Goal: Task Accomplishment & Management: Complete application form

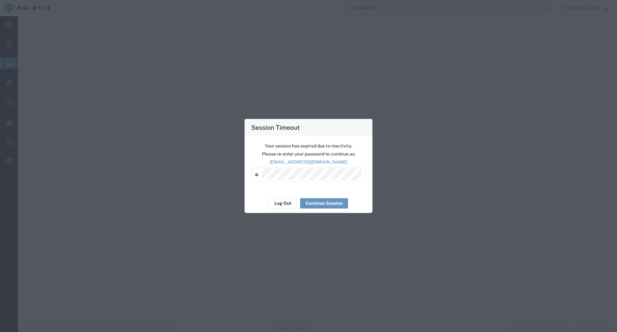
select select "PSNS"
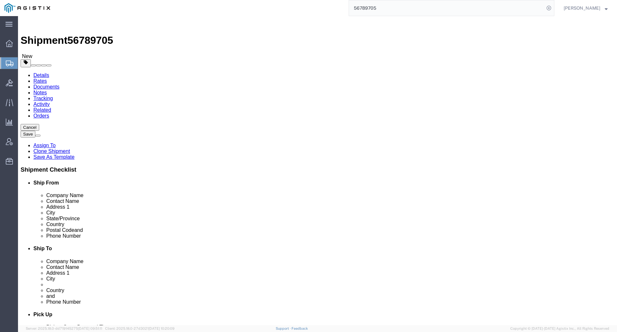
click at [388, 7] on input "56789705" at bounding box center [447, 7] width 196 height 15
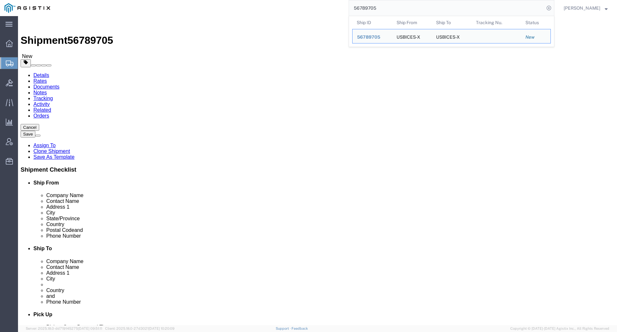
click at [388, 7] on input "56789705" at bounding box center [447, 7] width 196 height 15
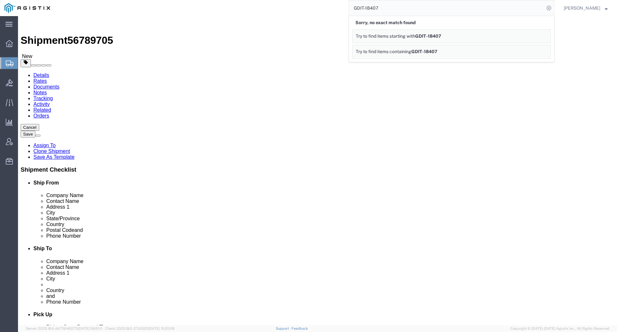
drag, startPoint x: 340, startPoint y: 171, endPoint x: 353, endPoint y: 169, distance: 13.3
click div "Previous Continue"
click at [384, 6] on input "GDIT-18407" at bounding box center [447, 7] width 196 height 15
click div "Shipment Information Package Information Special Services Loading Routing"
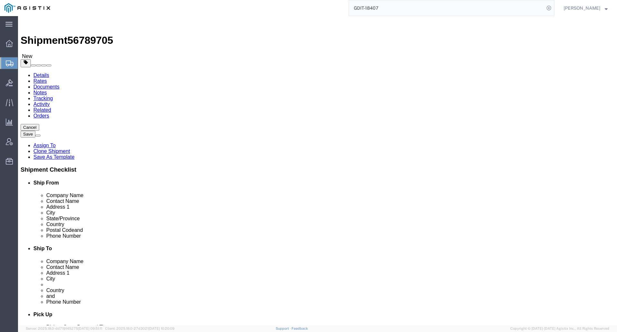
click at [13, 61] on icon at bounding box center [10, 63] width 8 height 6
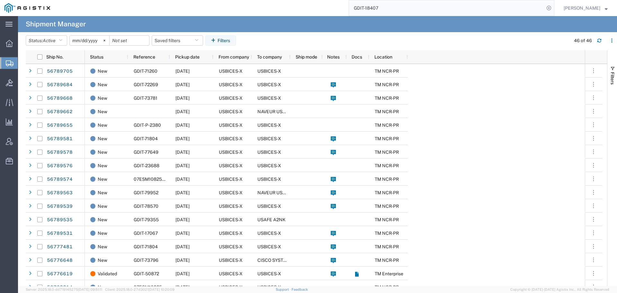
click at [477, 8] on input "GDIT-18407" at bounding box center [447, 7] width 196 height 15
type input "07esm1082579"
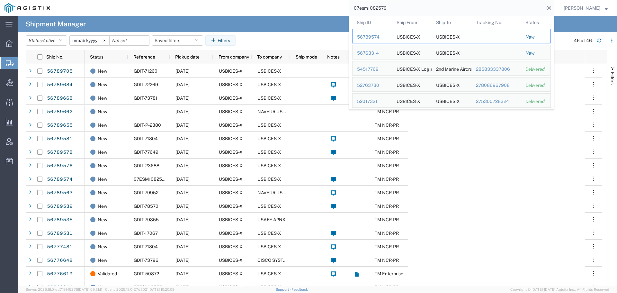
click at [375, 37] on div "56789574" at bounding box center [372, 37] width 31 height 7
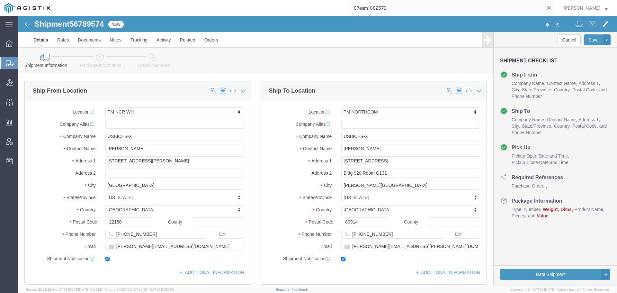
select select "69651"
select select "34237"
click icon
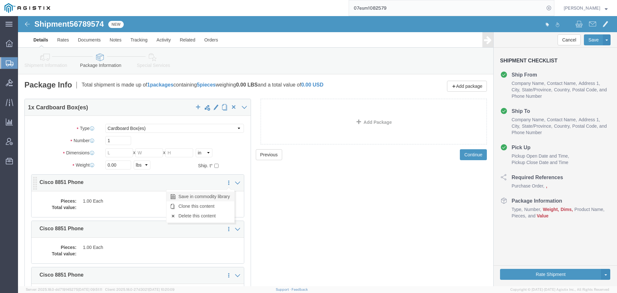
click link "Save in commodity library"
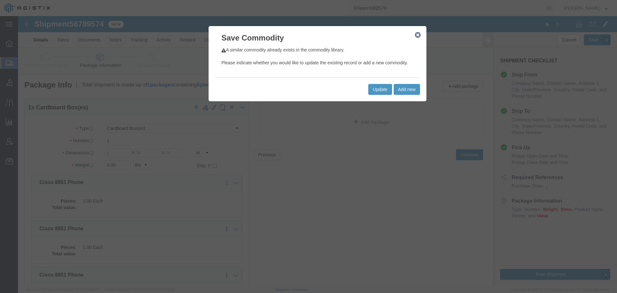
click icon "button"
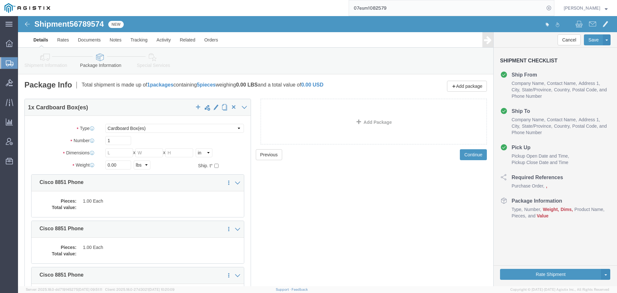
drag, startPoint x: 284, startPoint y: 210, endPoint x: 267, endPoint y: 193, distance: 23.6
click div "Previous Continue"
click icon
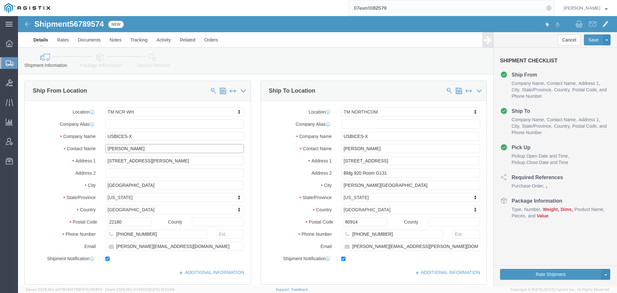
click input "[PERSON_NAME]"
type input "[PERSON_NAME]"
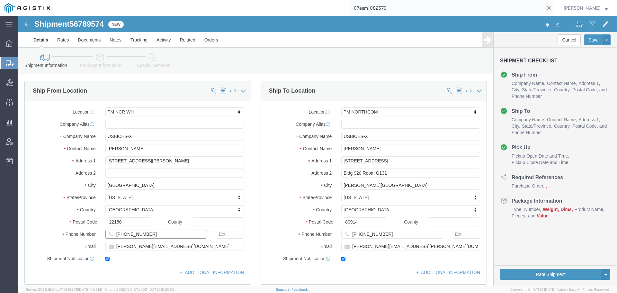
click input "[PHONE_NUMBER]"
type input "[PHONE_NUMBER]"
click input "[PERSON_NAME][EMAIL_ADDRESS][DOMAIN_NAME]"
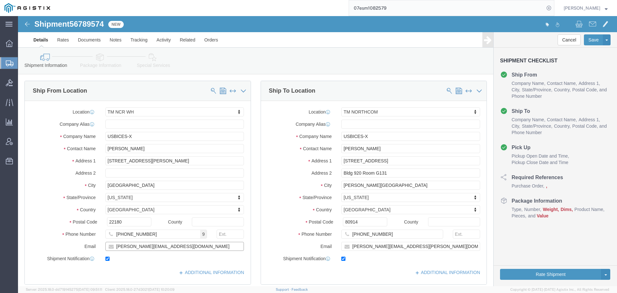
click input "[PERSON_NAME][EMAIL_ADDRESS][DOMAIN_NAME]"
click input "checkbox"
checkbox input "false"
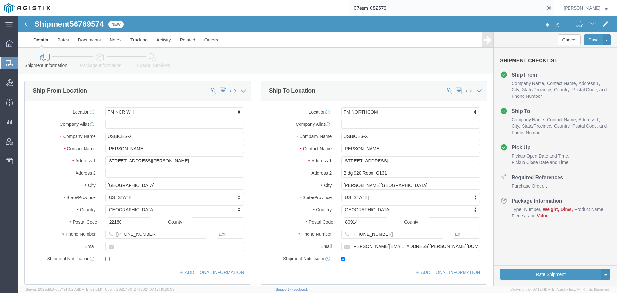
click div "Ship From Location Location TM [GEOGRAPHIC_DATA] WH My Profile Location Master …"
click input "[PHONE_NUMBER]"
type input "[PHONE_NUMBER]"
click div "Ship To Location Location TM NORTHCOM My Profile Location Master Location [GEOG…"
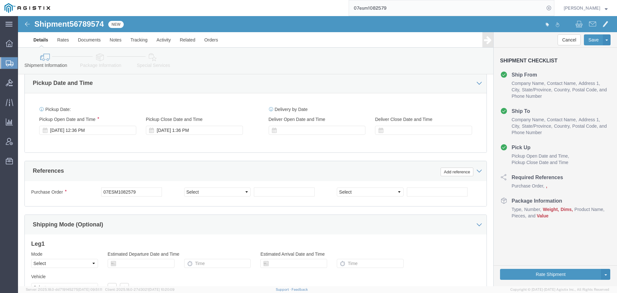
scroll to position [384, 0]
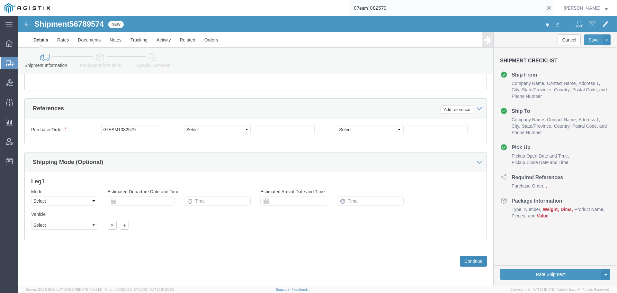
click button "Continue"
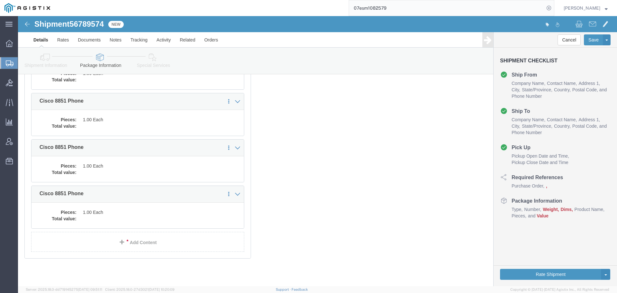
scroll to position [0, 0]
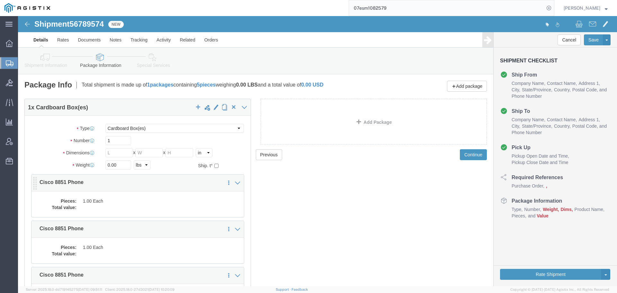
click dd
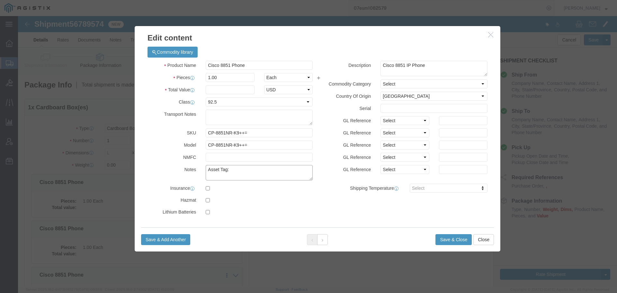
click textarea "Asset Tag:"
click input "text"
type input "353.63"
click input "text"
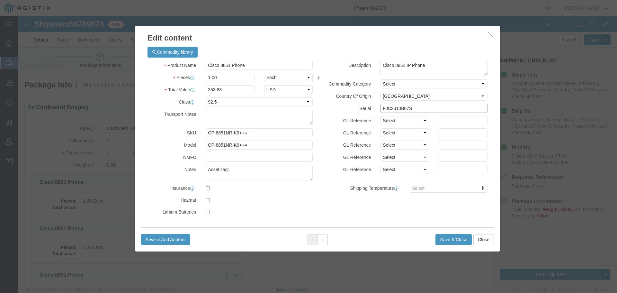
type input "FJC2310B07S"
click textarea "Asset Tag:"
type textarea "Asset Tag:073376"
click button "Save & Close"
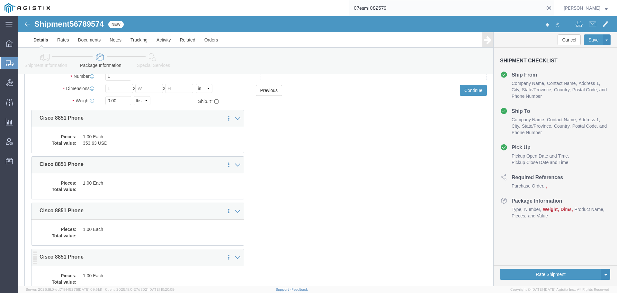
scroll to position [96, 0]
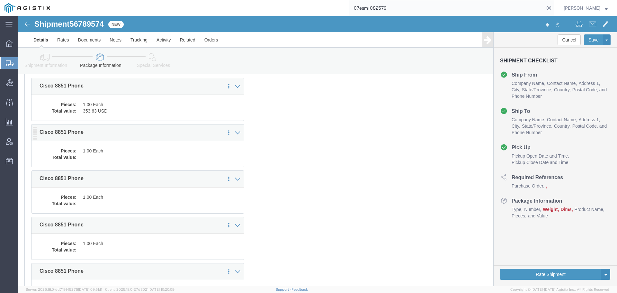
click dd "1.00 Each"
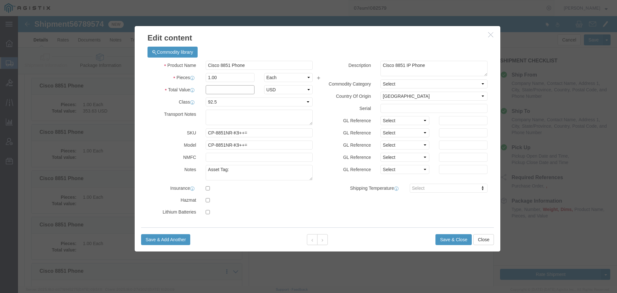
click input "text"
type input "353.63"
click textarea "Asset Tag:"
type textarea "Asset Tag: 073377"
click input "text"
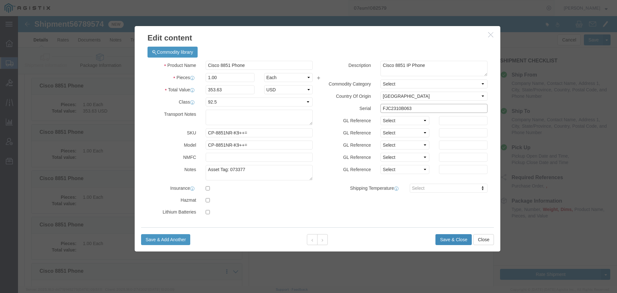
type input "FJC2310B063"
click button "Save & Close"
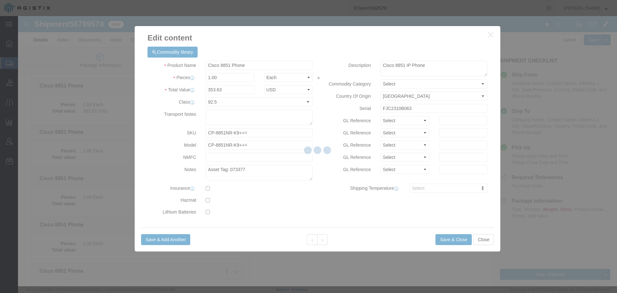
click at [566, 125] on div at bounding box center [317, 151] width 599 height 270
click at [335, 167] on div at bounding box center [317, 151] width 599 height 270
click at [75, 64] on div at bounding box center [317, 151] width 599 height 270
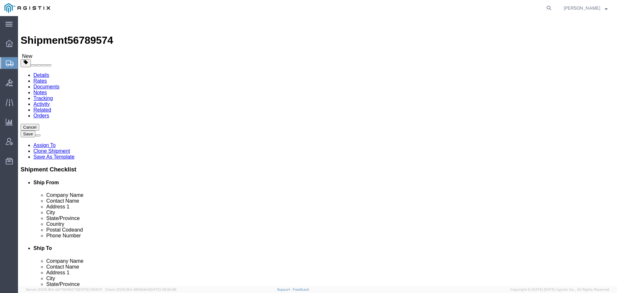
select select "69651"
select select "34237"
click icon
click dd
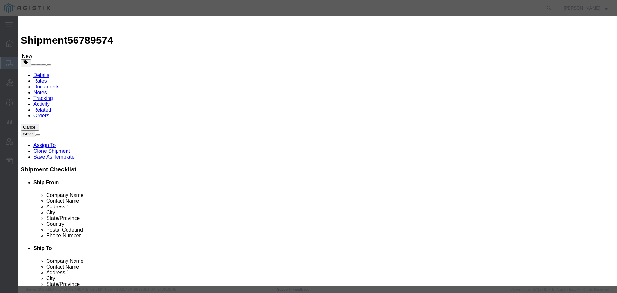
click input "text"
type input "353.63"
click textarea "Asset Tag:"
type textarea "Asset Tag: 073377"
click input "text"
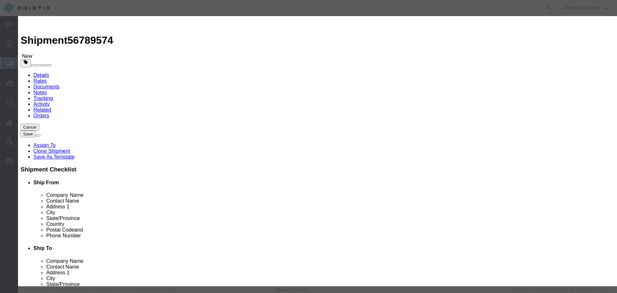
type input "FJC2310B063"
click button "Save & Close"
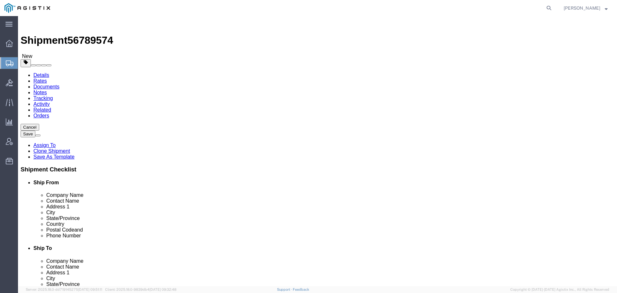
scroll to position [96, 0]
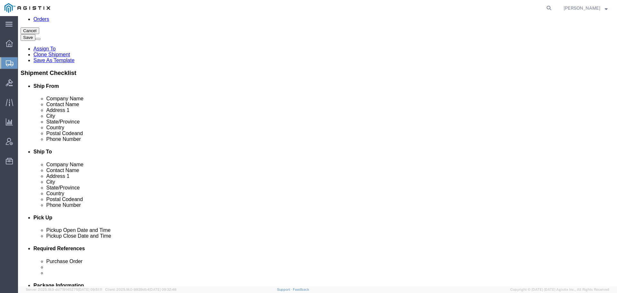
click dd "1.00 Each"
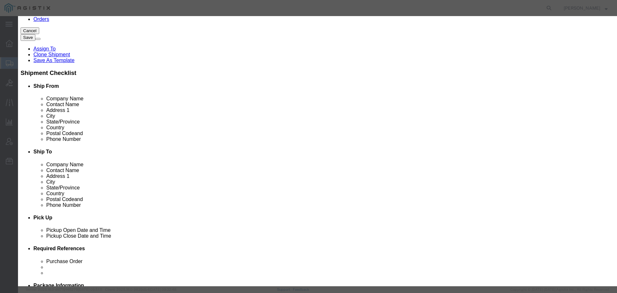
click textarea "Asset Tag:"
type textarea "Asset Tag:073378"
click input "text"
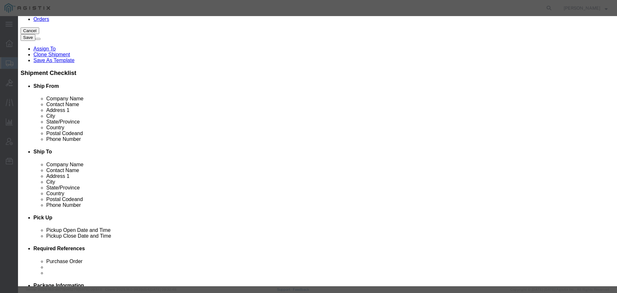
click input "35.63"
type input "353.63"
click input "text"
paste input "F"
type input "FJC2310B06U"
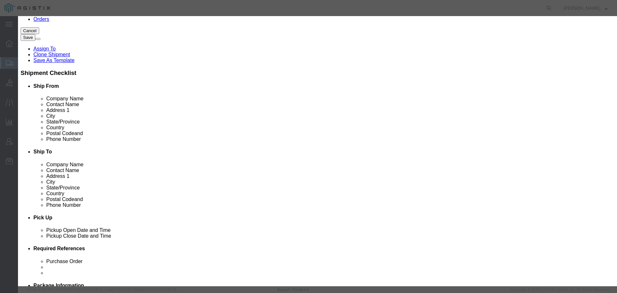
click button "Save & Close"
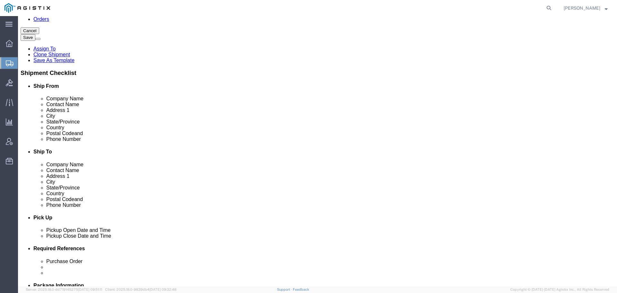
scroll to position [161, 0]
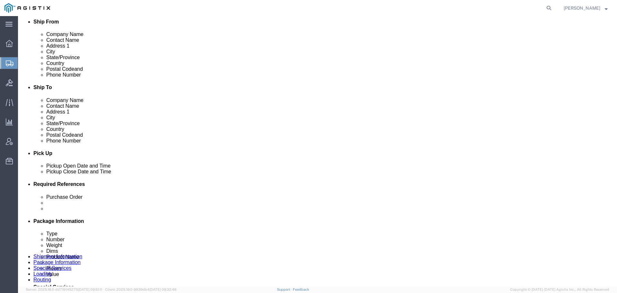
click dd
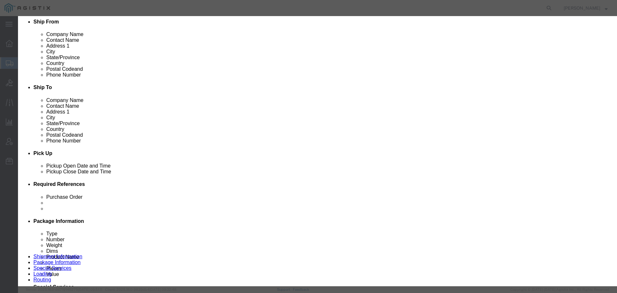
click textarea "Asset Tag:"
type textarea "Asset Tag: 073379"
click input "text"
paste input "FJC2310B06P"
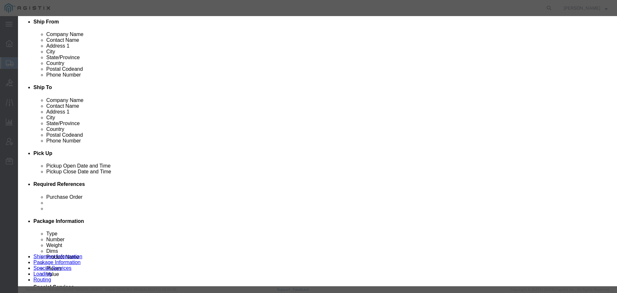
type input "FJC2310B06P"
click input "text"
type input "353.63"
click button "Save & Close"
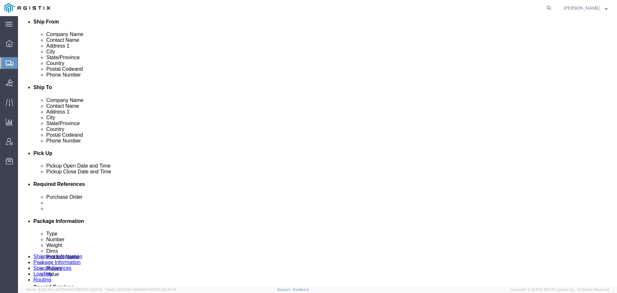
click div "Pieces: 1.00 Each Total value:"
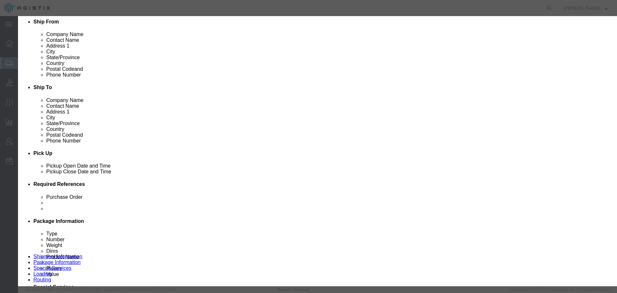
click input "text"
paste input "FJC2310B06S"
type input "FJC2310B06S"
click textarea "Asset Tag:"
type textarea "Asset Tag: 073380"
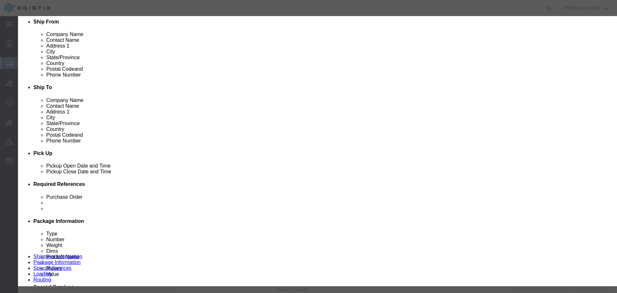
click input "text"
type input "353.63"
click input "FJC2310B06S"
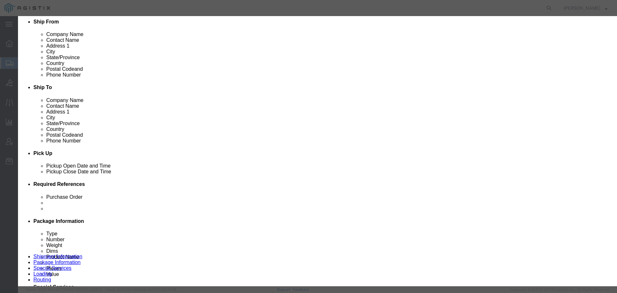
paste input "Q"
type input "FJC2310B06Q"
click button "Save & Close"
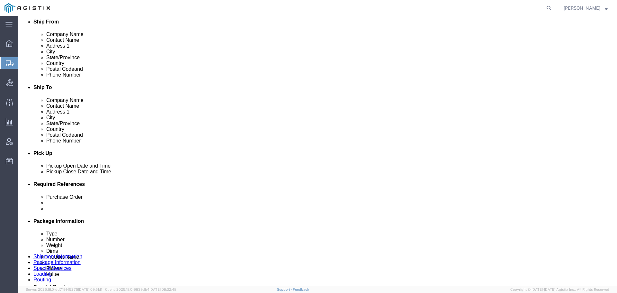
click dd "353.63 USD"
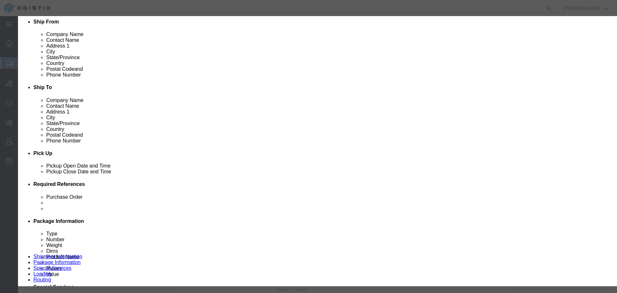
click button "Close"
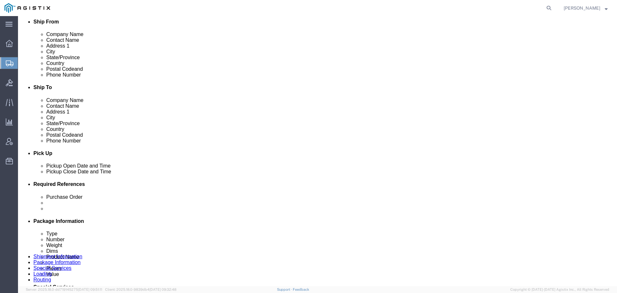
click dd "353.63 USD"
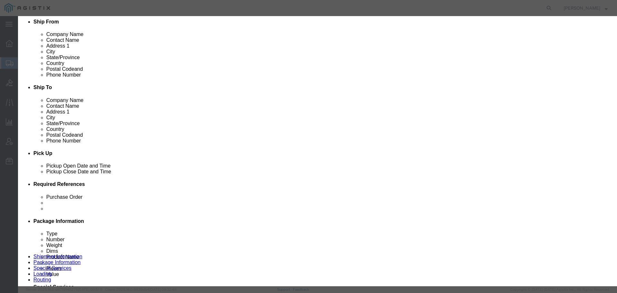
click icon "button"
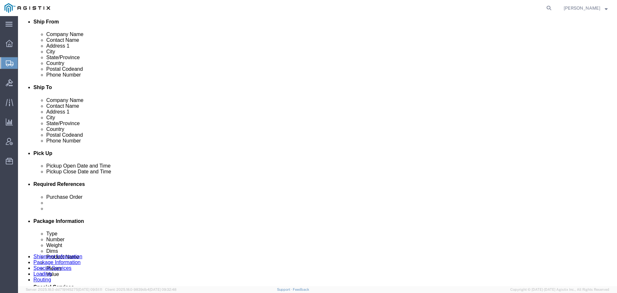
scroll to position [129, 0]
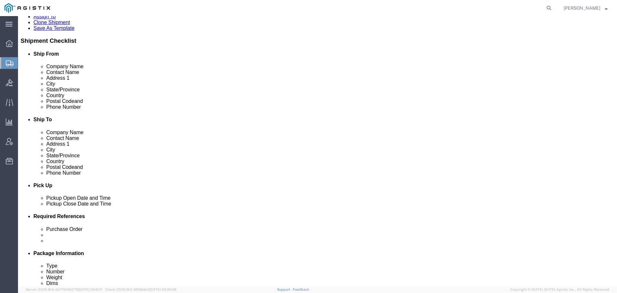
click dd "1.00 Each"
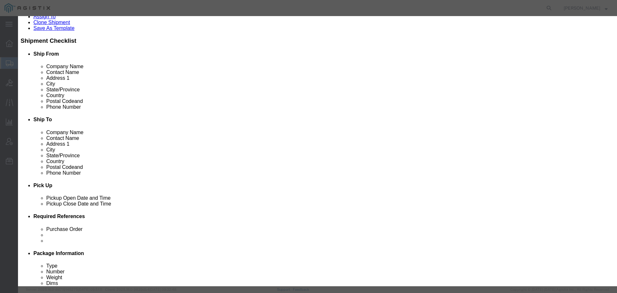
click button
click icon "button"
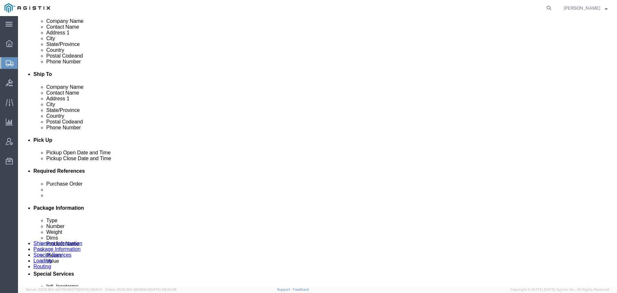
scroll to position [0, 0]
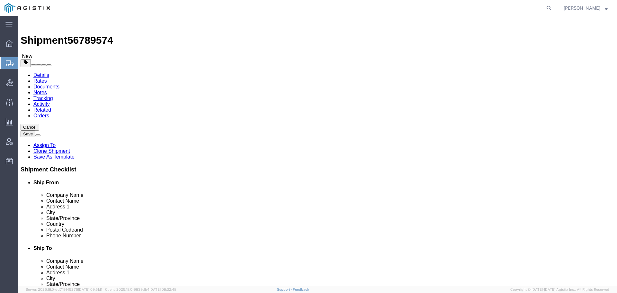
click div "Previous Continue"
click input "0.00"
type input "19"
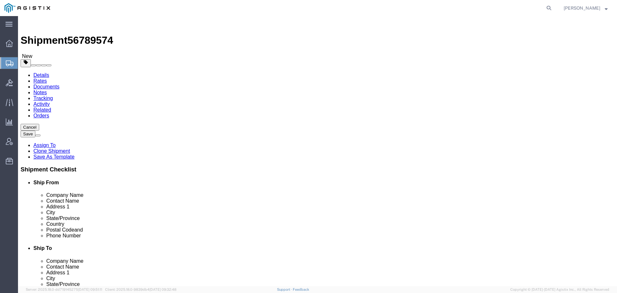
click div "Previous Continue"
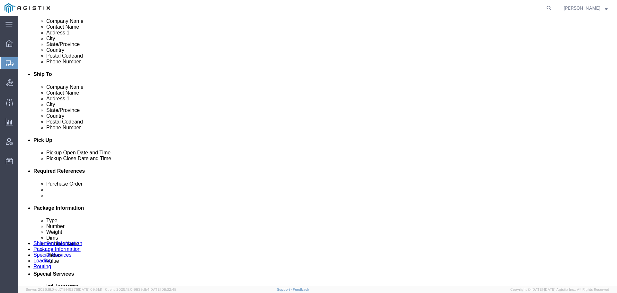
click dd "353.63 USD"
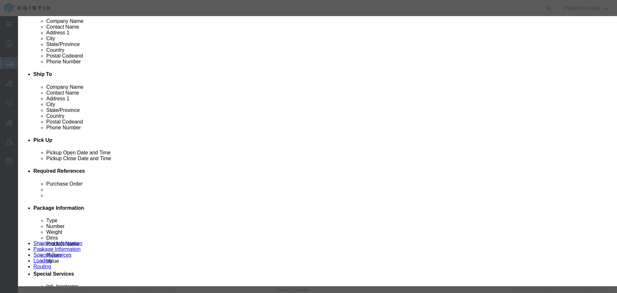
click icon "button"
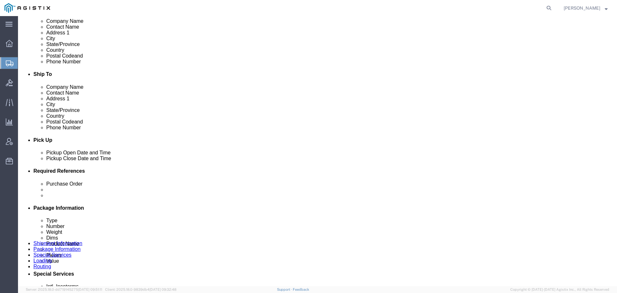
click div "Previous Continue"
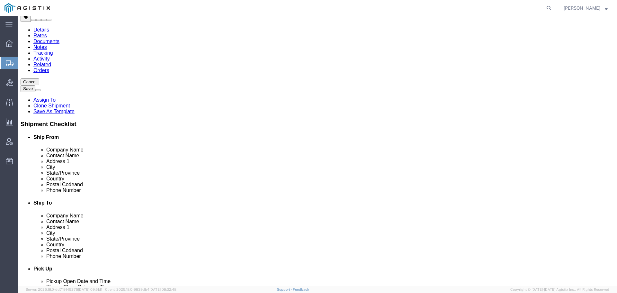
scroll to position [0, 0]
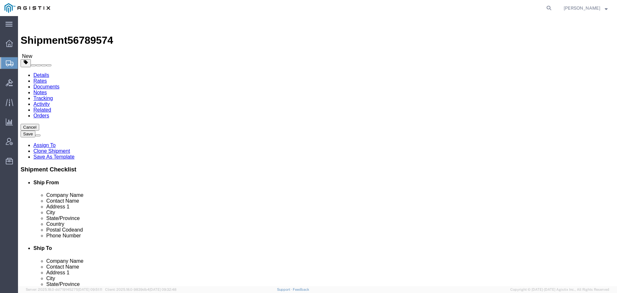
click input "text"
type input "18"
type input "12"
click button "Continue"
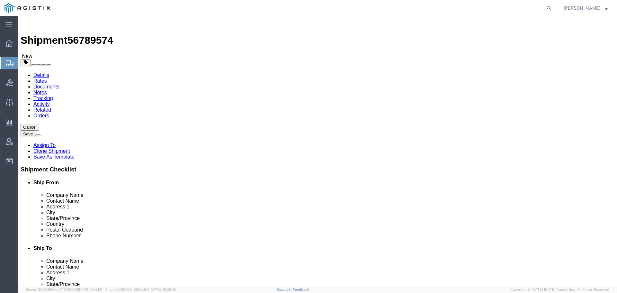
click icon
click link "Package Information"
click button "Continue"
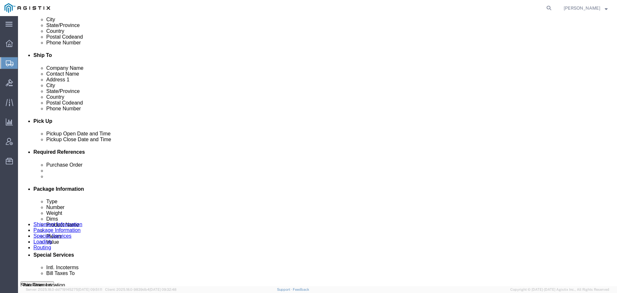
click button "Rate Shipment"
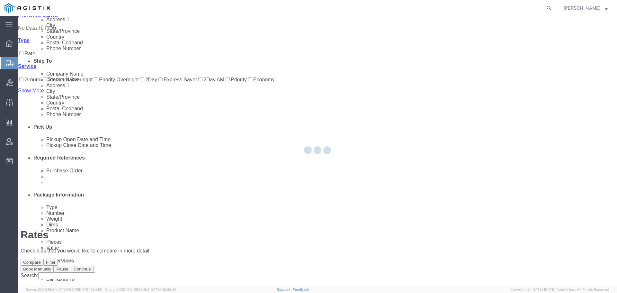
scroll to position [0, 0]
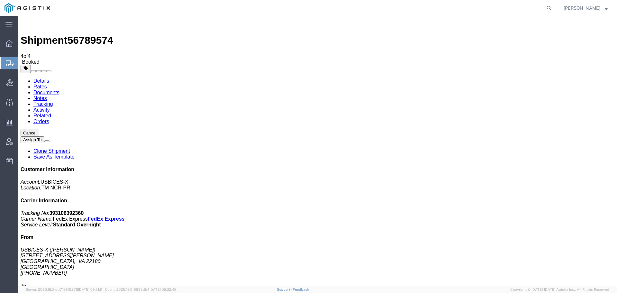
drag, startPoint x: 269, startPoint y: 114, endPoint x: 236, endPoint y: 112, distance: 33.2
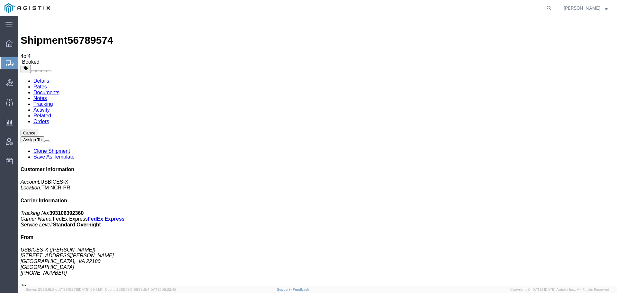
click at [10, 66] on icon at bounding box center [10, 63] width 8 height 6
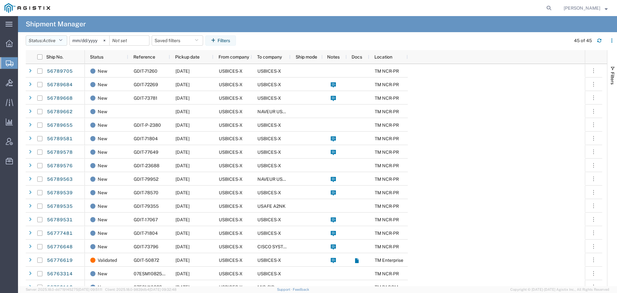
click at [53, 40] on span "Active" at bounding box center [49, 40] width 13 height 5
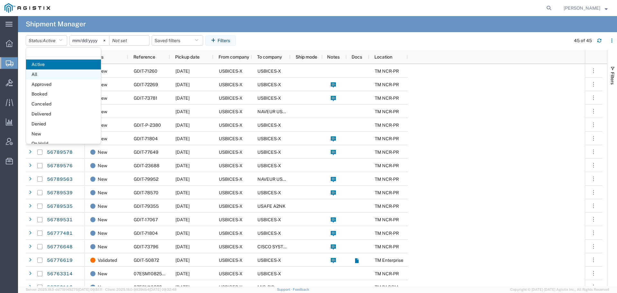
click at [54, 74] on span "All" at bounding box center [63, 74] width 75 height 10
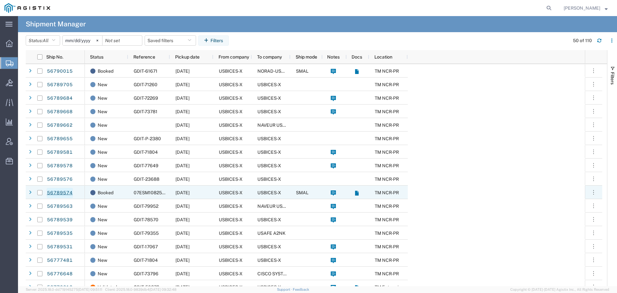
click at [65, 192] on link "56789574" at bounding box center [60, 193] width 26 height 10
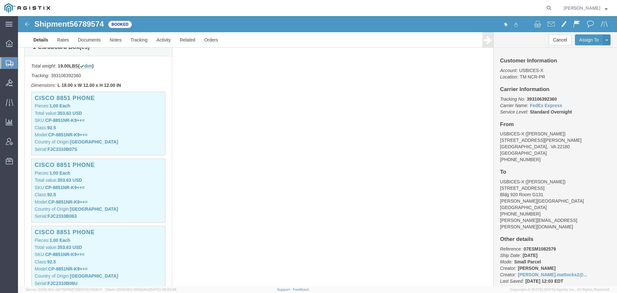
scroll to position [32, 0]
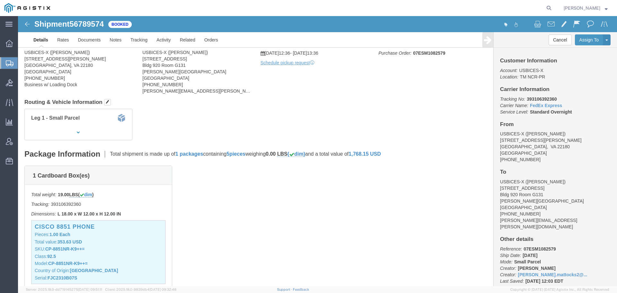
click at [0, 0] on span "Create Shipment" at bounding box center [0, 0] width 0 height 0
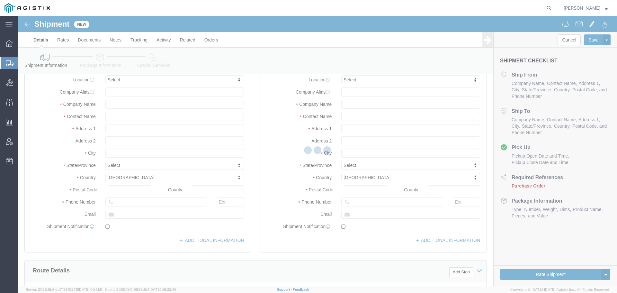
select select
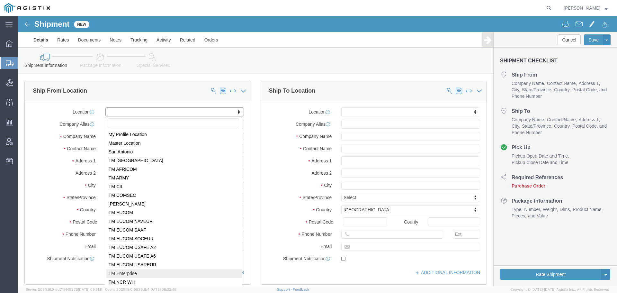
scroll to position [32, 0]
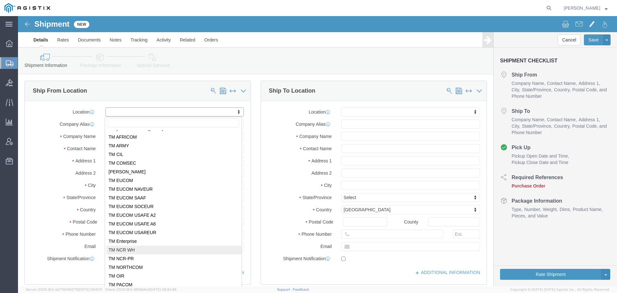
select select "69651"
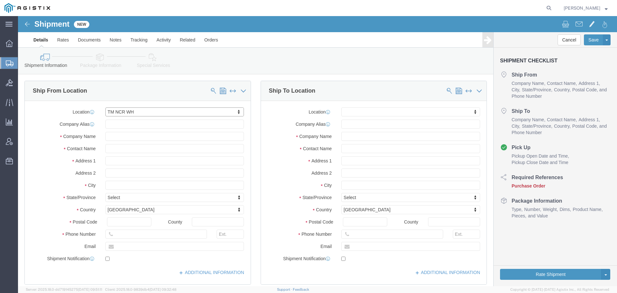
select select "VA"
click input "text"
type input "[PERSON_NAME]"
click input "text"
type input "[PHONE_NUMBER]"
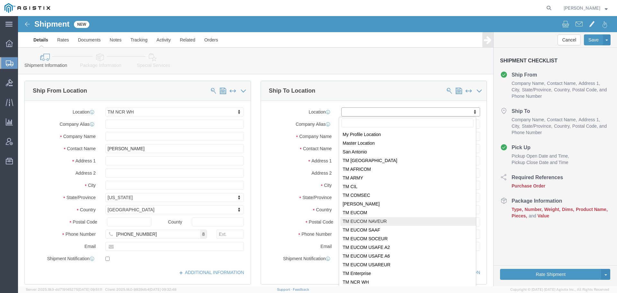
scroll to position [65, 0]
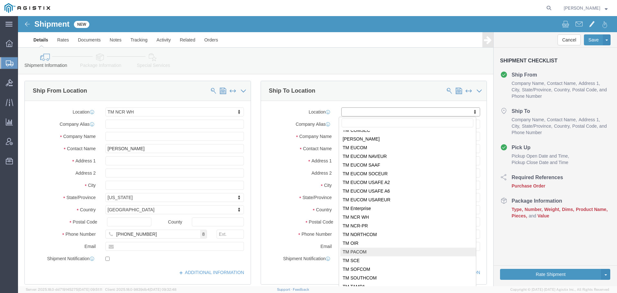
select select "34240"
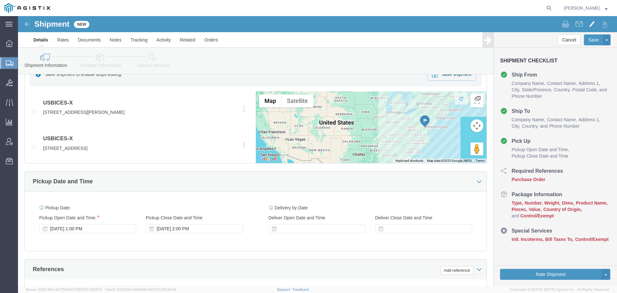
scroll to position [354, 0]
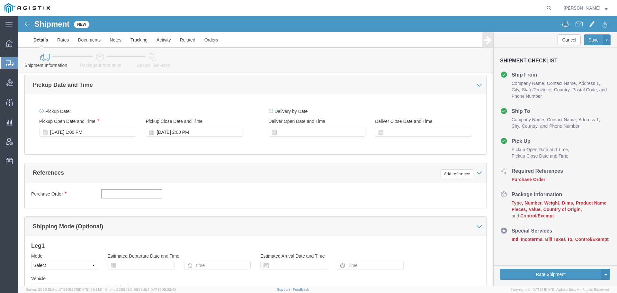
click input "text"
type input "GDIT-23227"
click button "Add reference"
click select "Select Account Type Activity ID Airline Appointment Number ASN Batch Request # …"
select select "SHIPMENTIDNUM"
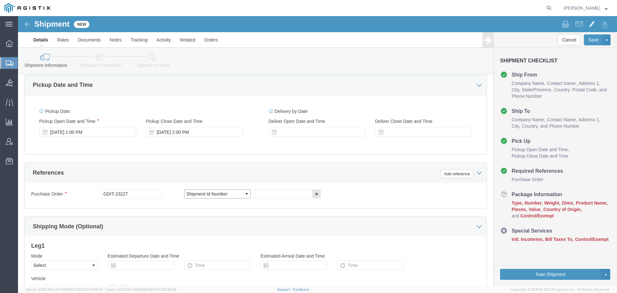
click select "Select Account Type Activity ID Airline Appointment Number ASN Batch Request # …"
click input "text"
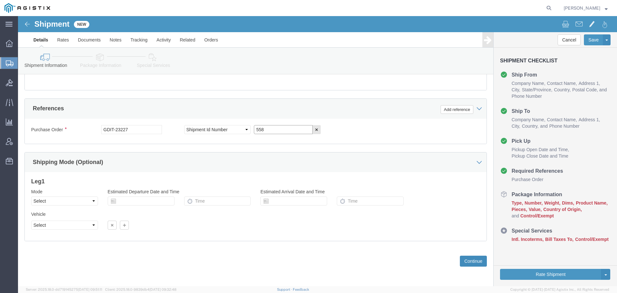
type input "558"
click button "Continue"
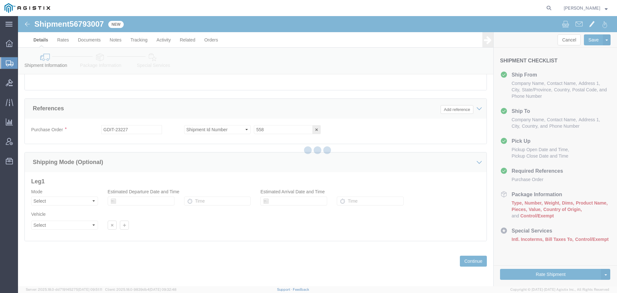
select select "69651"
select select "34240"
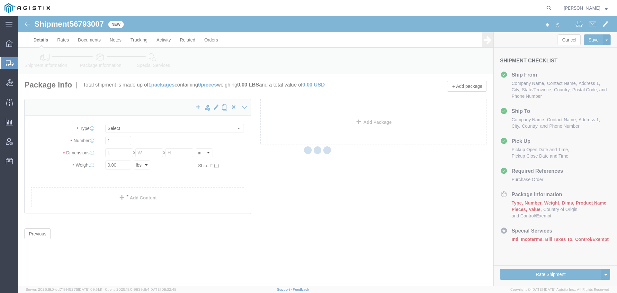
select select "CBOX"
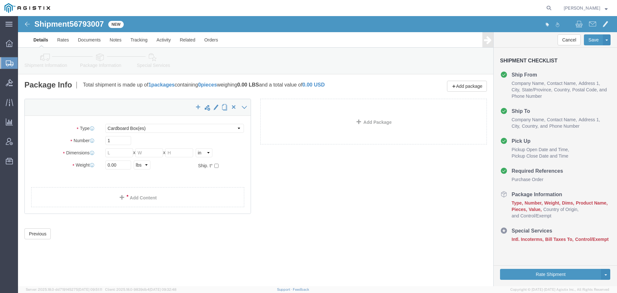
drag, startPoint x: 13, startPoint y: 60, endPoint x: 21, endPoint y: 59, distance: 8.7
click at [13, 60] on svg-icon at bounding box center [10, 63] width 8 height 6
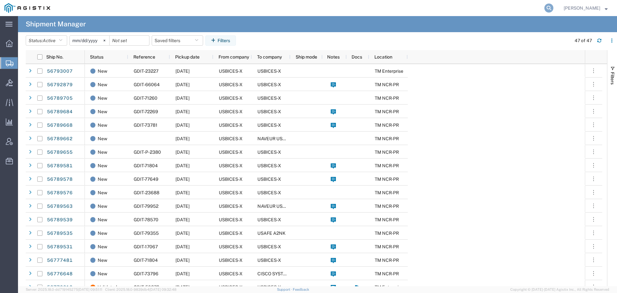
click at [554, 8] on icon at bounding box center [549, 8] width 9 height 9
click at [497, 9] on input "search" at bounding box center [447, 7] width 196 height 15
type input "GDIT-23227"
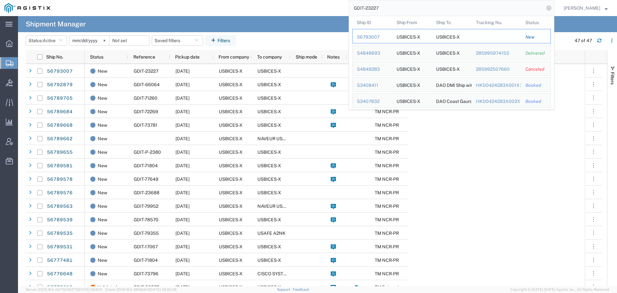
click at [374, 37] on div "56793007" at bounding box center [372, 37] width 31 height 7
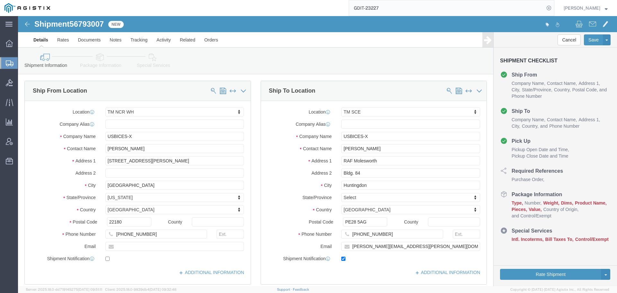
select select "69651"
select select "34240"
click icon
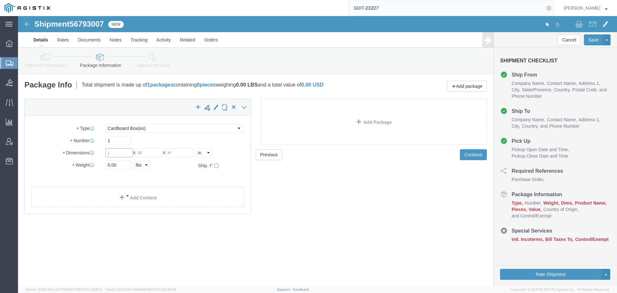
click input "text"
type input "48"
type input "40"
click link "Add Content"
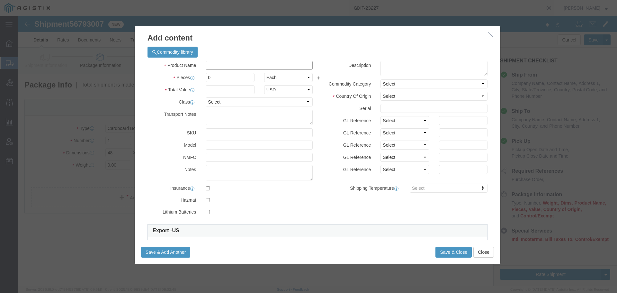
click input "text"
type input "CS-DESK-NR-K9++"
click div "Product Name Pieces 0 Select Bag Barrels 100Board Feet Bottle Box Blister Pack …"
click input "text"
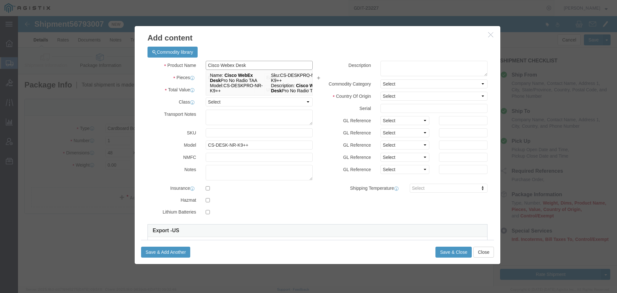
type input "Cisco Webex Desk"
click div "Commodity library Product Name Cisco Webex Desk Cisco Webex Desk Pieces 0 Selec…"
click input "0"
type input "1"
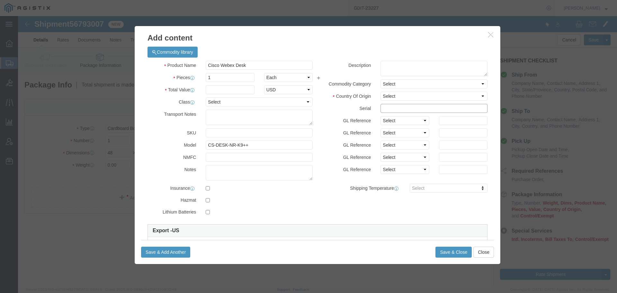
click input "text"
paste input "FOC2712H8UH"
type input "FOC2712H8UH"
click textarea
type textarea "Asset Tag: 142061"
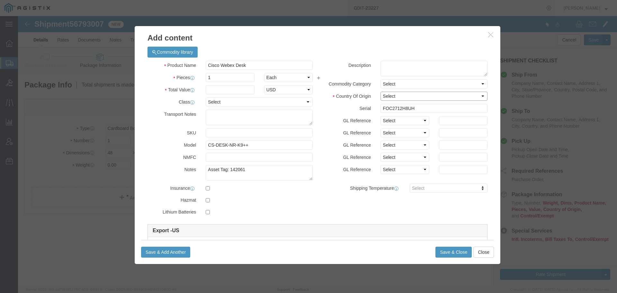
drag, startPoint x: 385, startPoint y: 81, endPoint x: 397, endPoint y: 84, distance: 12.9
click select "Select Afghanistan Åland Islands Albania Algeria American Samoa Andorra Angola …"
select select "US"
click select "Select Afghanistan Åland Islands Albania Algeria American Samoa Andorra Angola …"
click input "CS-DESK-NR-K9++"
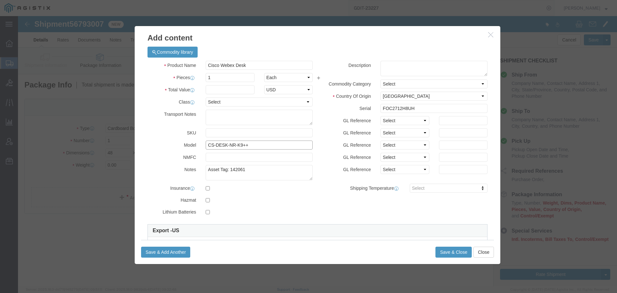
click input "CS-DESK-NR-K9++"
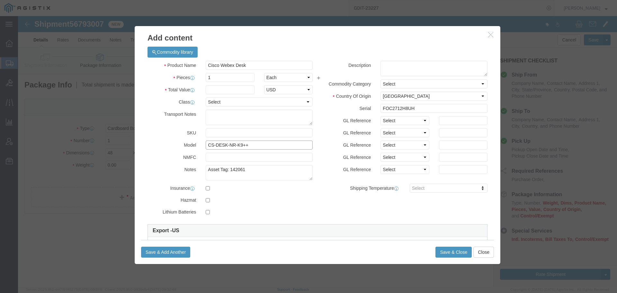
click input "CS-DESK-NR-K9++"
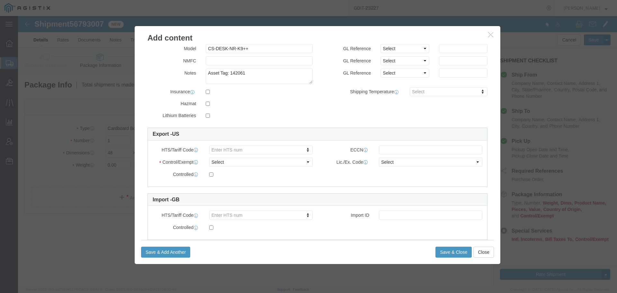
scroll to position [64, 0]
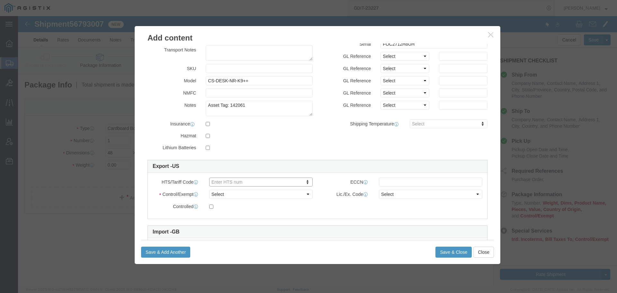
type input "8"
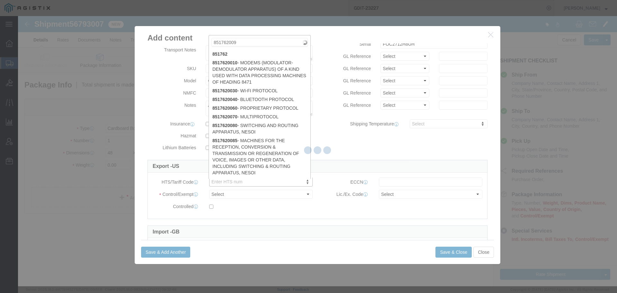
type input "8517620090"
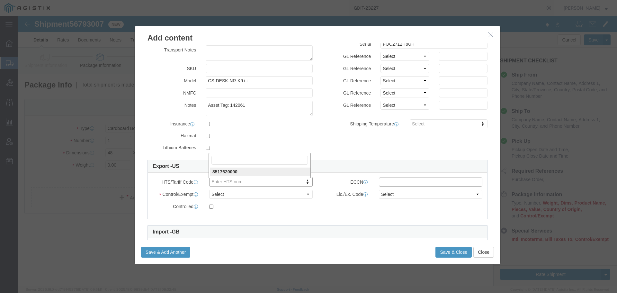
type input "8517620090"
click input "text"
type input "5A992.c"
click select "Select ATF BIS DEA EPA FDA FTR ITAR OFAC Other (OPA)"
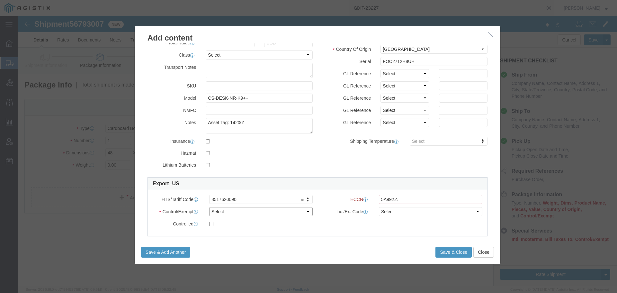
scroll to position [82, 0]
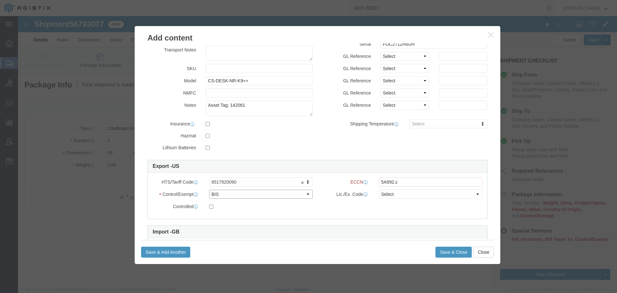
click select "Select ATF BIS DEA EPA FDA FTR ITAR OFAC Other (OPA)"
click select "Select AGR-Agricultural APP-Computers APR-Additional Permissive Exports AVS-Air…"
click select "Select ATF BIS DEA EPA FDA FTR ITAR OFAC Other (OPA)"
click select "Select 30.2(d)(2) 30.36 30.37(a) 30.37(f) 30.37(g) 30.37(h) 30.37(i) 30.37(j) 3…"
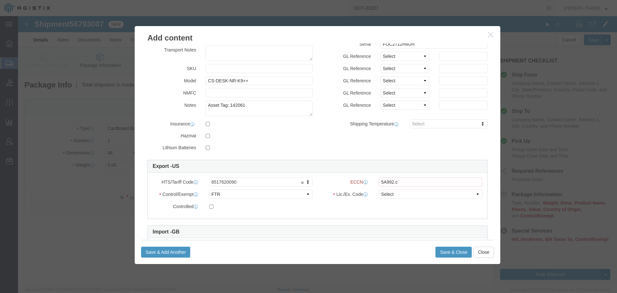
click div
click select "Select ATF BIS DEA EPA FDA FTR ITAR OFAC Other (OPA)"
select select "BIS"
click select "Select ATF BIS DEA EPA FDA FTR ITAR OFAC Other (OPA)"
click select "Select AGR-Agricultural APP-Computers APR-Additional Permissive Exports AVS-Air…"
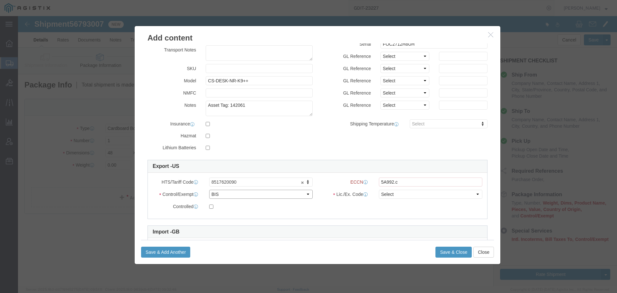
click select "Select ATF BIS DEA EPA FDA FTR ITAR OFAC Other (OPA)"
click div "Commodity library Product Name Cisco Webex Desk Cisco Webex Desk Pieces 1 Selec…"
click select "Select AGR-Agricultural APP-Computers APR-Additional Permissive Exports AVS-Air…"
select select "TSU"
click select "Select AGR-Agricultural APP-Computers APR-Additional Permissive Exports AVS-Air…"
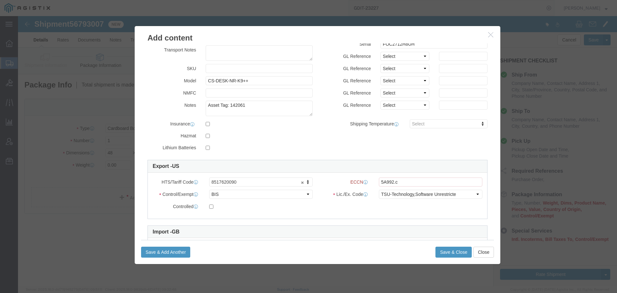
click div
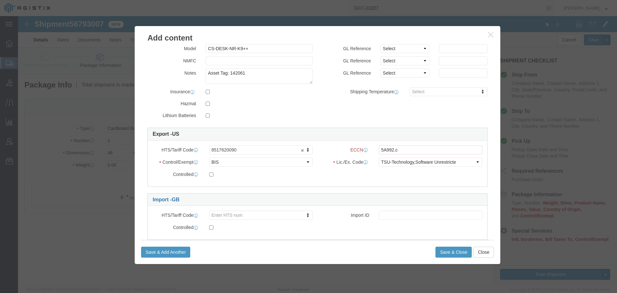
scroll to position [128, 0]
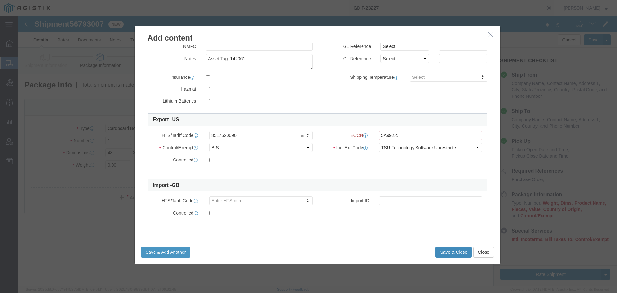
click button "Save & Close"
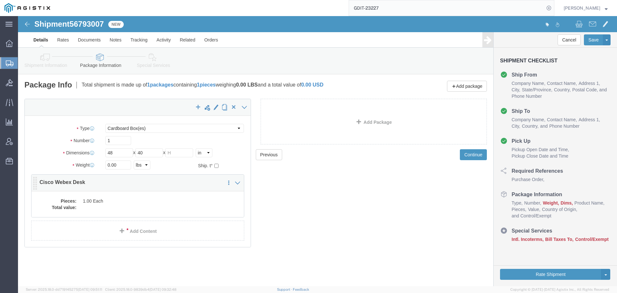
click dd "1.00 Each"
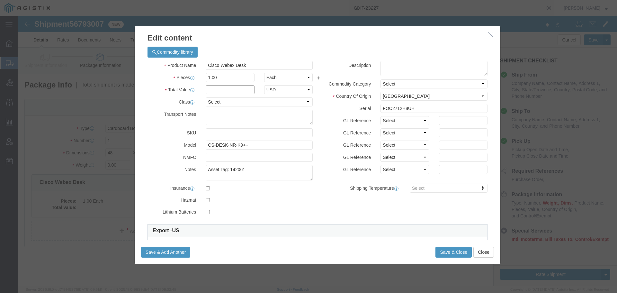
click input "text"
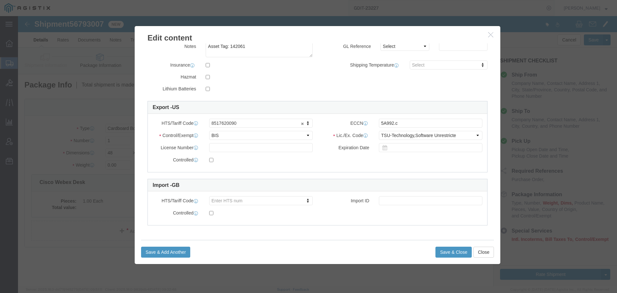
type input "3393"
click input "text"
click button "Save & Close"
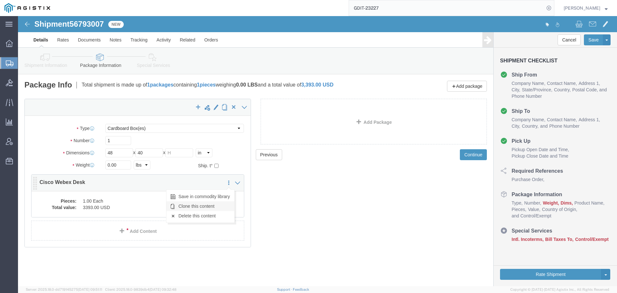
click link "Clone this content"
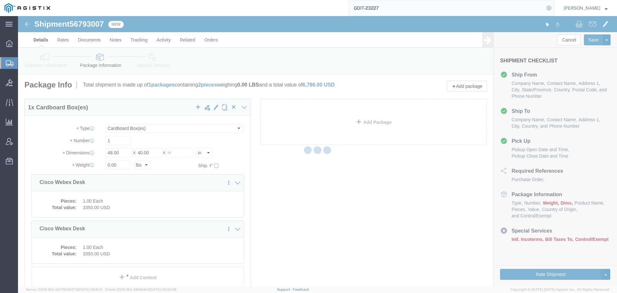
select select "CBOX"
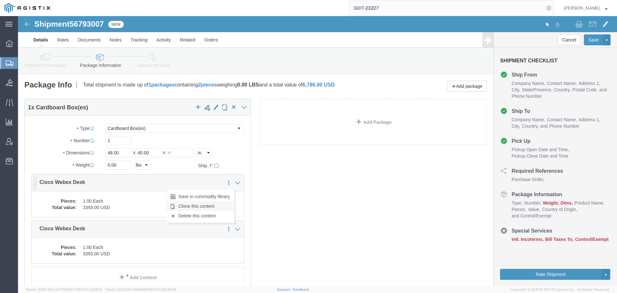
click link "Clone this content"
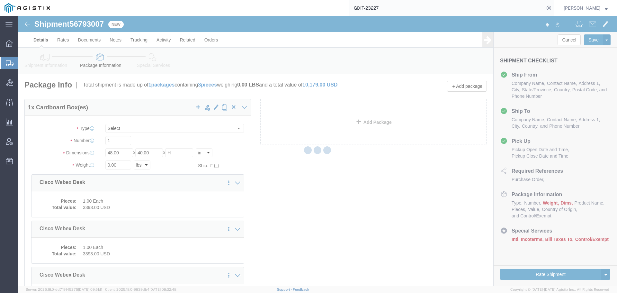
select select "CBOX"
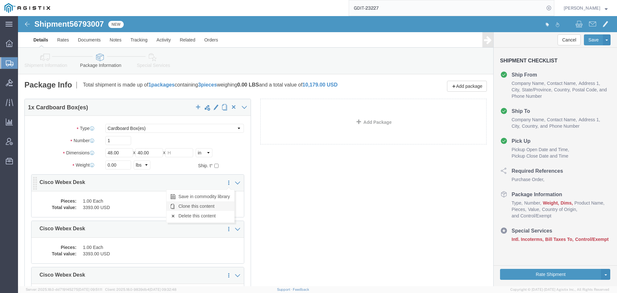
click link "Clone this content"
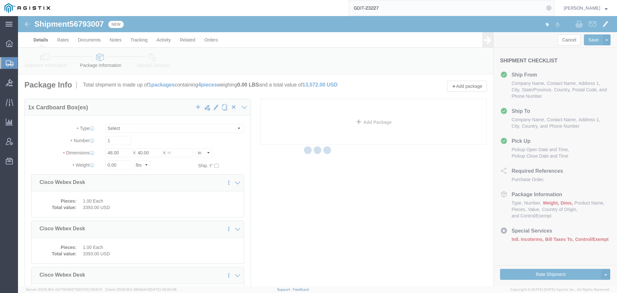
select select "CBOX"
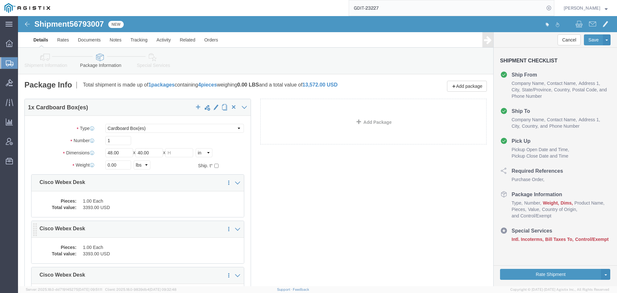
click dd "1.00 Each"
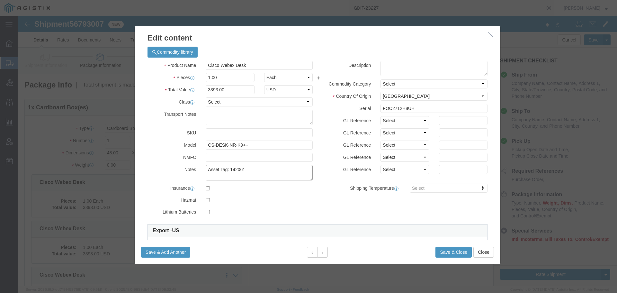
click textarea "Asset Tag: 142061"
type textarea "Asset Tag: 142062"
click input "FOC2712H8UH"
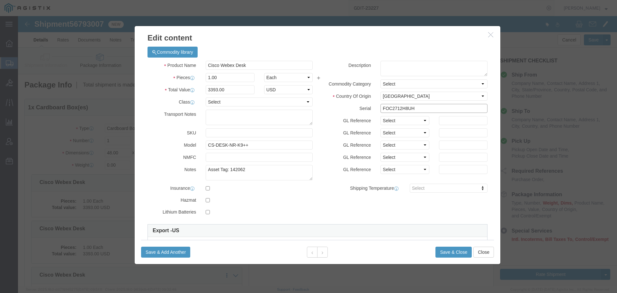
click input "FOC2712H8UH"
type input "FOC2715HCYT"
click button "Save & Close"
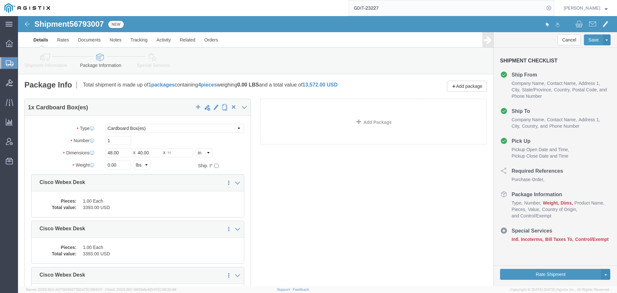
scroll to position [129, 0]
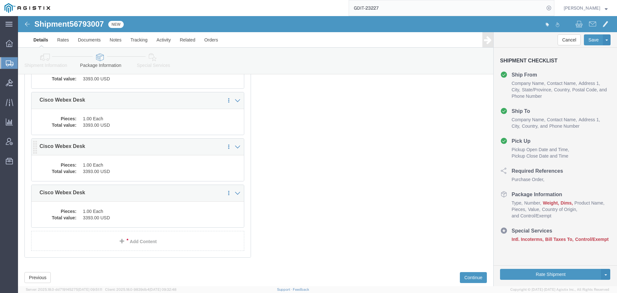
click dd "3393.00 USD"
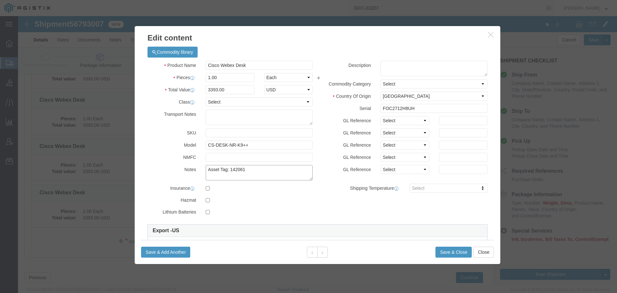
click textarea "Asset Tag: 142061"
type textarea "Asset Tag: 142063"
click input "FOC2712H8UH"
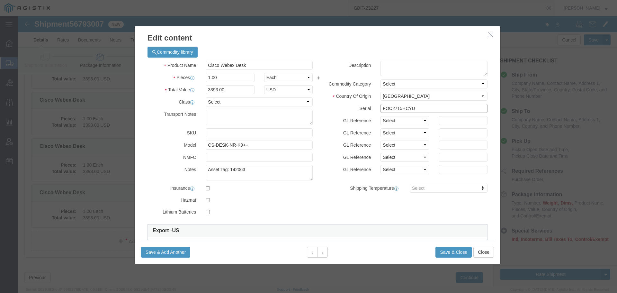
type input "FOC2715HCYU"
click select "Select 50 55 60 65 70 85 92.5 100 125 175 250 300 400"
select select "92.5"
click select "Select 50 55 60 65 70 85 92.5 100 125 175 250 300 400"
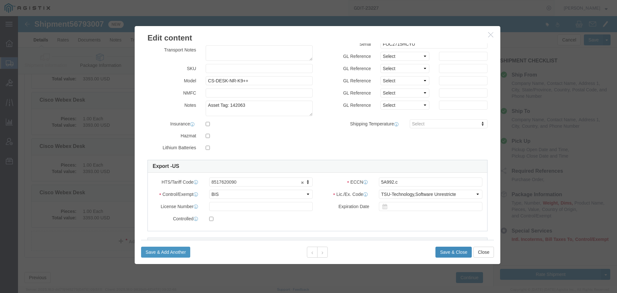
click button "Save & Close"
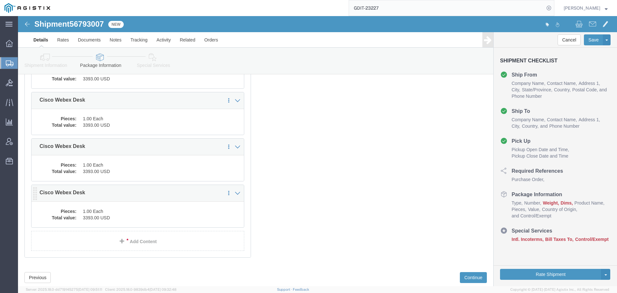
click dd "1.00 Each"
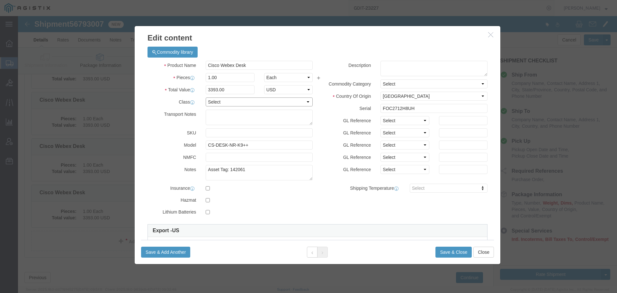
click select "Select 50 55 60 65 70 85 92.5 100 125 175 250 300 400"
select select "92.5"
click select "Select 50 55 60 65 70 85 92.5 100 125 175 250 300 400"
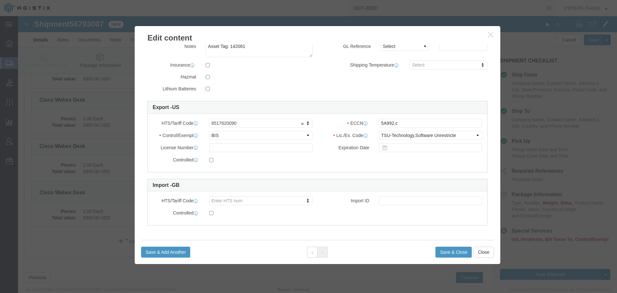
scroll to position [91, 0]
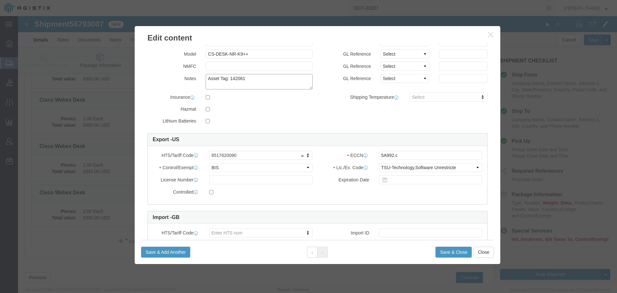
click textarea "Asset Tag: 142061"
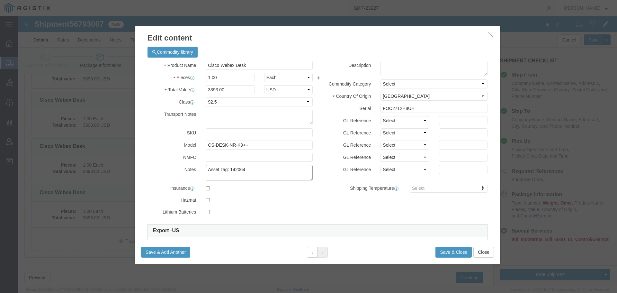
type textarea "Asset Tag: 142064"
click input "FOC2712H8UH"
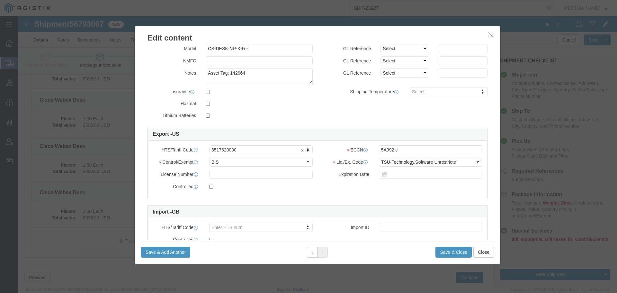
scroll to position [123, 0]
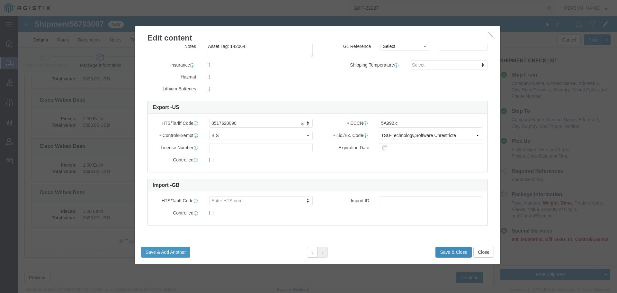
type input "FOC2715HCY2"
click button "Save & Close"
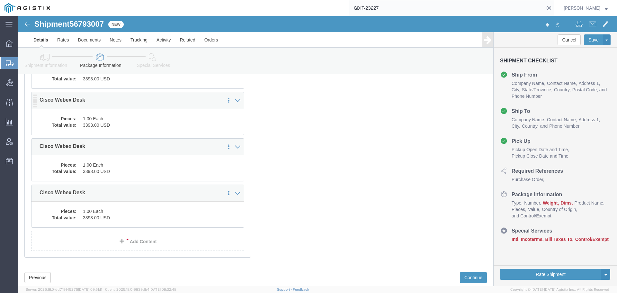
click dd "1.00 Each"
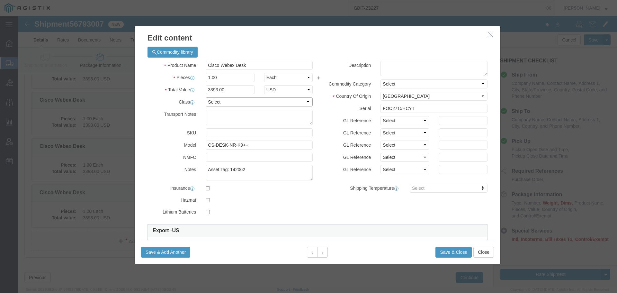
click select "Select 50 55 60 65 70 85 92.5 100 125 175 250 300 400"
select select "92.5"
click select "Select 50 55 60 65 70 85 92.5 100 125 175 250 300 400"
click button "Save & Close"
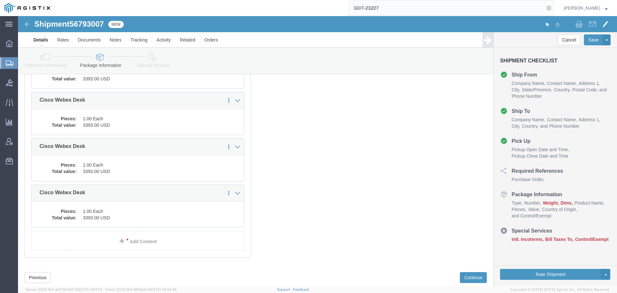
scroll to position [32, 0]
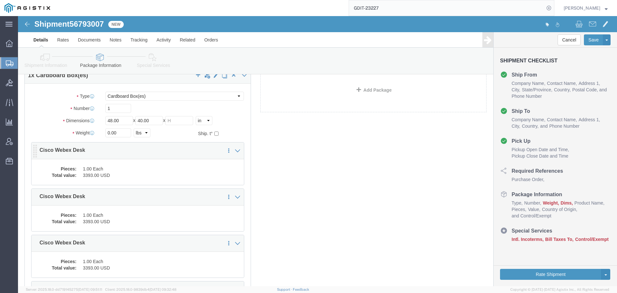
click dd "1.00 Each"
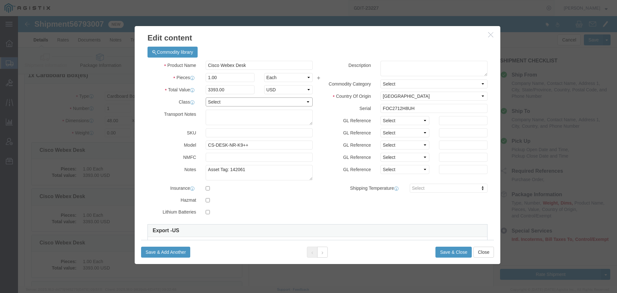
click select "Select 50 55 60 65 70 85 92.5 100 125 175 250 300 400"
select select "92.5"
click select "Select 50 55 60 65 70 85 92.5 100 125 175 250 300 400"
click button "Save & Close"
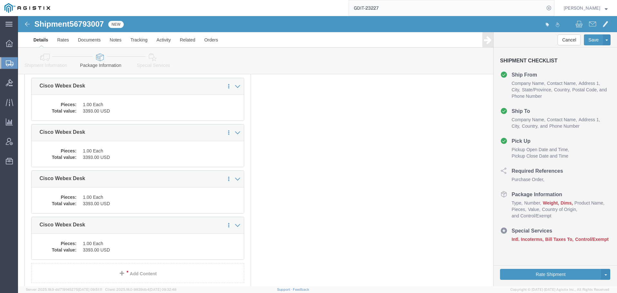
scroll to position [145, 0]
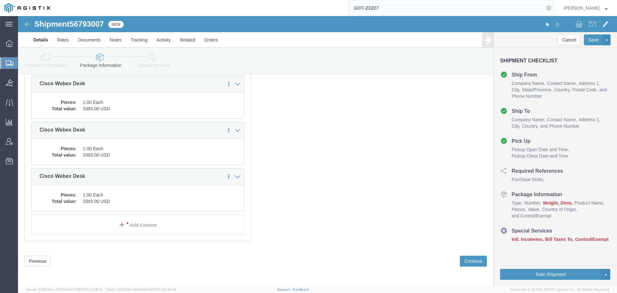
click div "1 x Cardboard Box(es) Package Type Select Bale(s) Basket(s) Bolt(s) Bottle(s) B…"
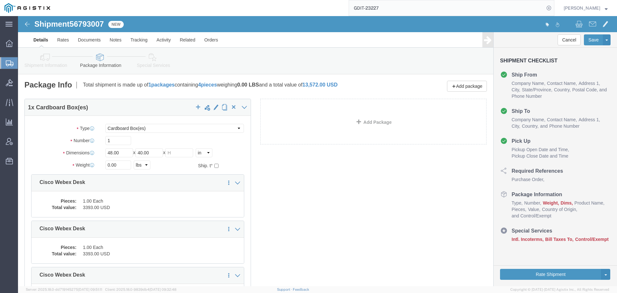
click div "1 x Cardboard Box(es) Package Type Select Bale(s) Basket(s) Bolt(s) Bottle(s) B…"
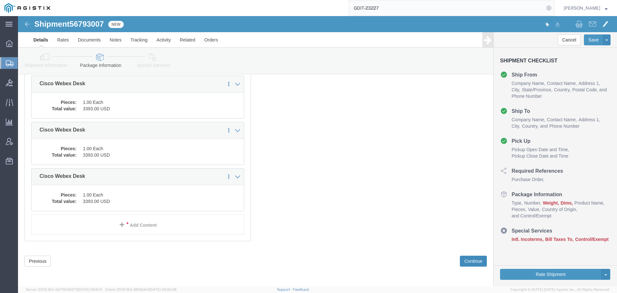
click button "Continue"
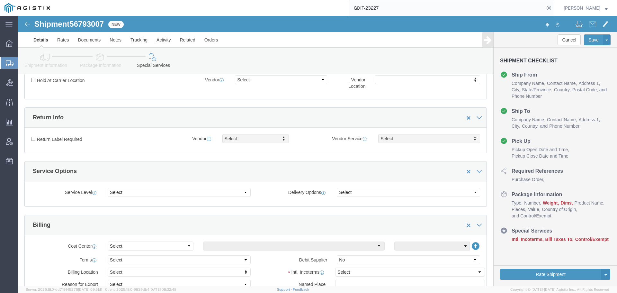
scroll to position [1083, 0]
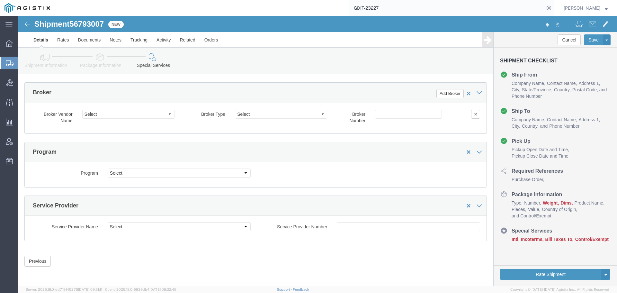
click link "Shipment Information"
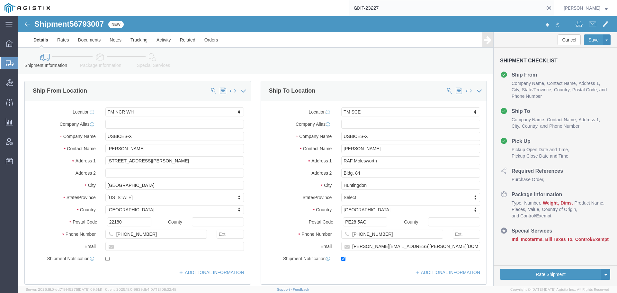
click icon
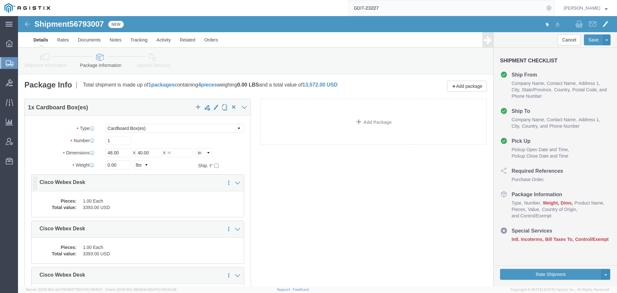
click dd "1.00 Each"
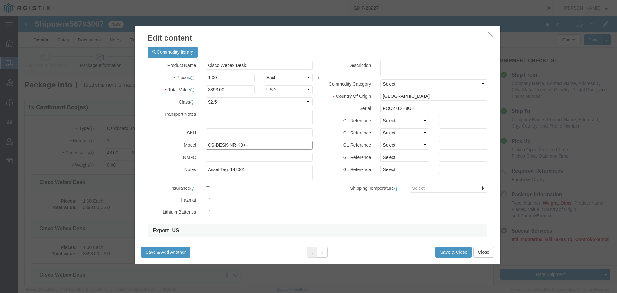
click input "CS-DESK-NR-K9++"
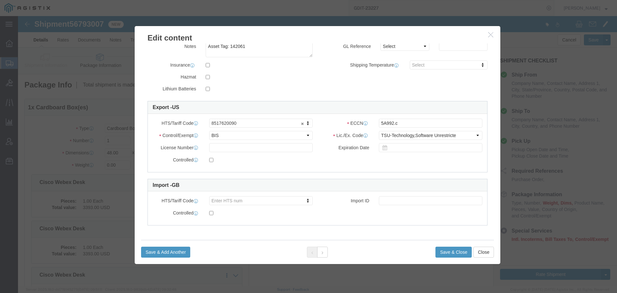
scroll to position [32, 0]
click button "Close"
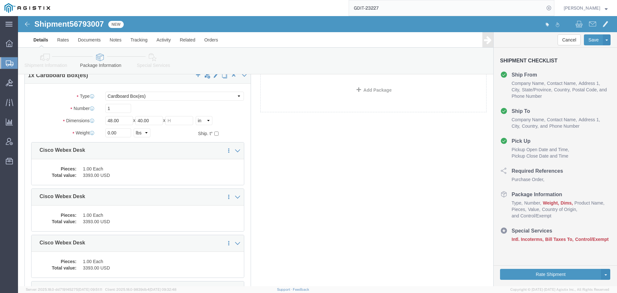
scroll to position [0, 0]
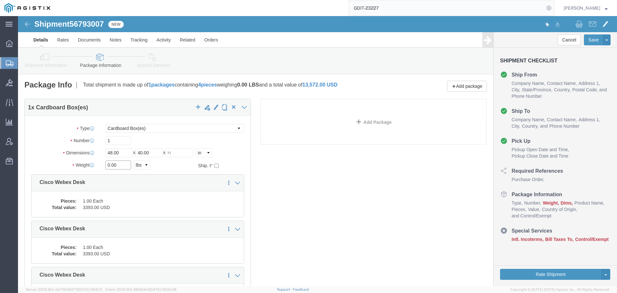
click input "0.00"
type input "132"
click div "1 x Cardboard Box(es) Package Type Select Bale(s) Basket(s) Bolt(s) Bottle(s) B…"
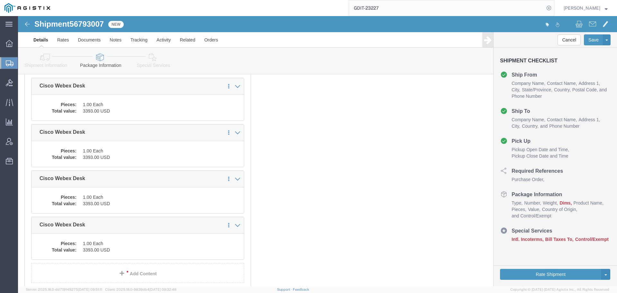
scroll to position [145, 0]
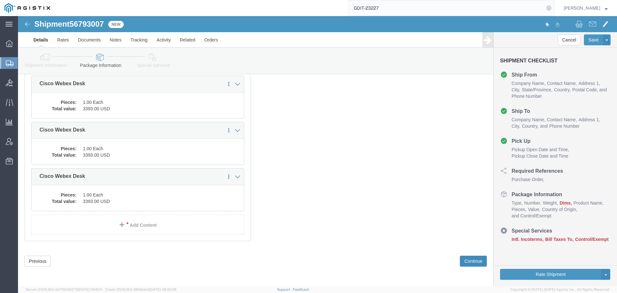
click button "Continue"
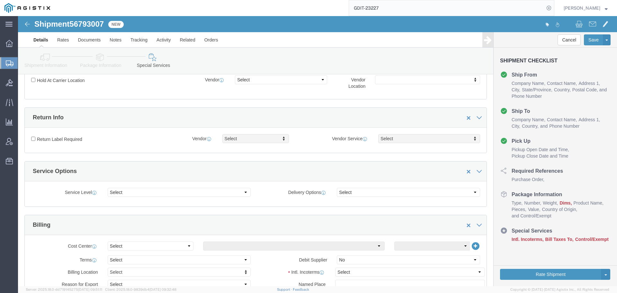
scroll to position [1083, 0]
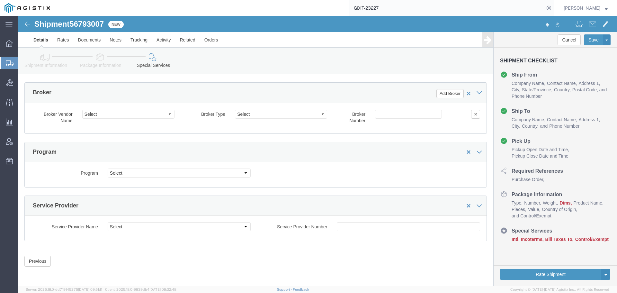
click at [7, 65] on icon at bounding box center [10, 63] width 8 height 6
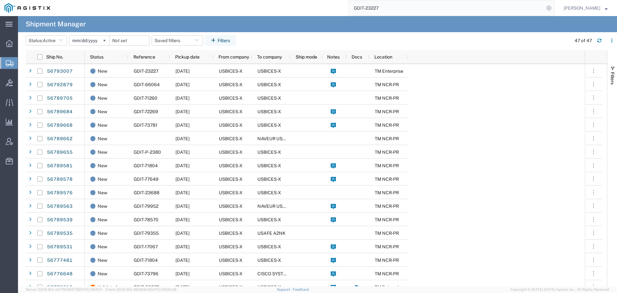
click at [0, 0] on span "Create Shipment" at bounding box center [0, 0] width 0 height 0
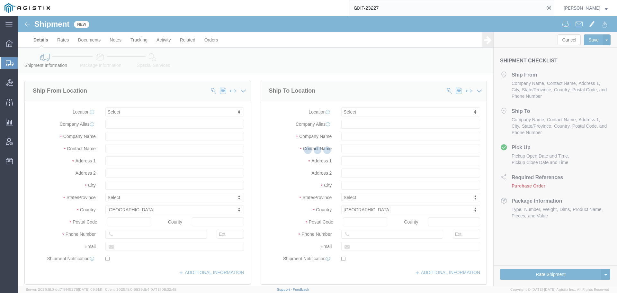
select select
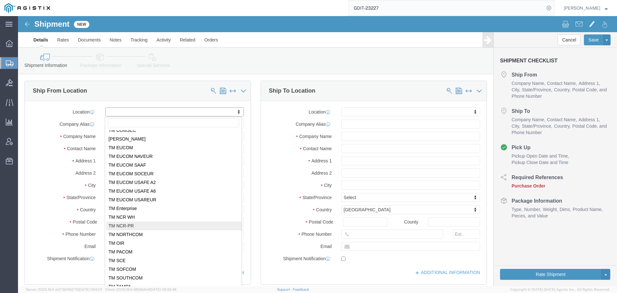
scroll to position [193, 0]
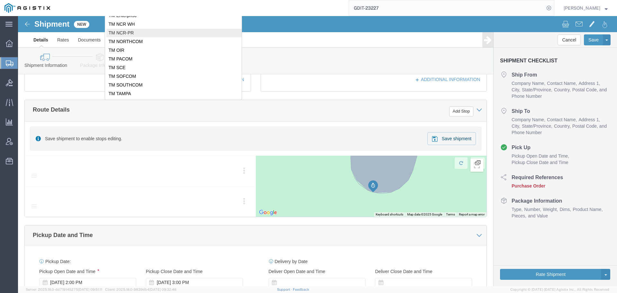
click body "Shipment New Details Rates Documents Notes Tracking Activity Related Orders Can…"
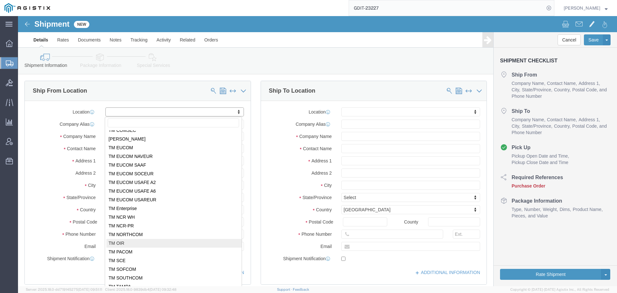
scroll to position [65, 0]
select select "69651"
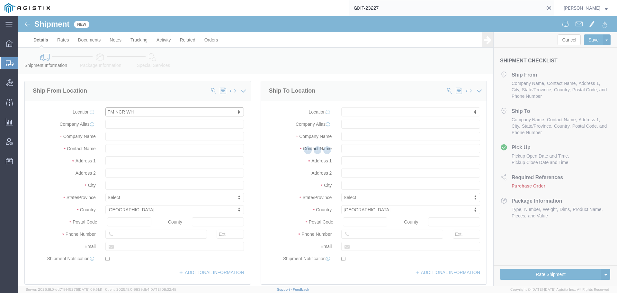
select select "VA"
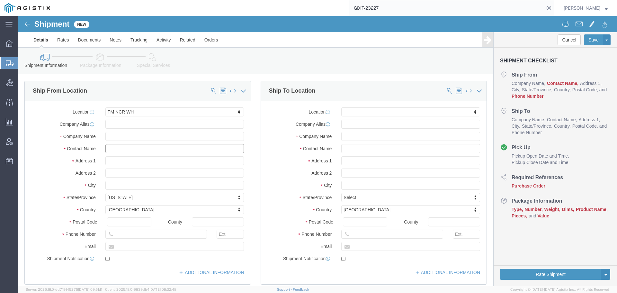
click input "text"
type input "[PERSON_NAME]"
click input "text"
type input "[PHONE_NUMBER]"
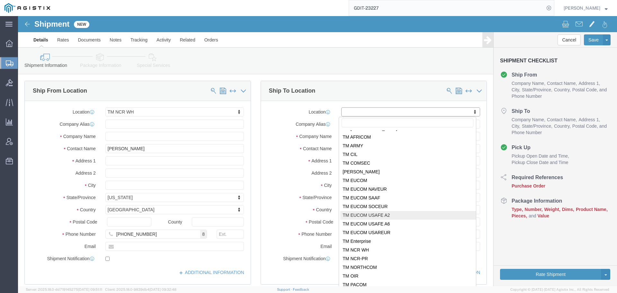
scroll to position [64, 0]
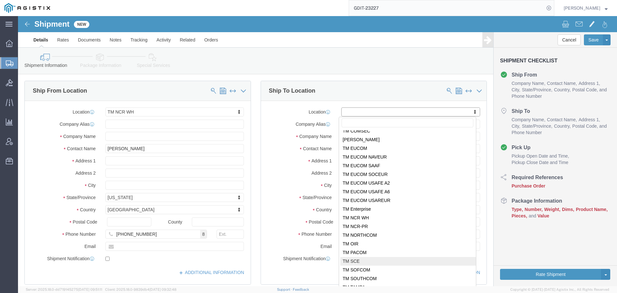
select select "34240"
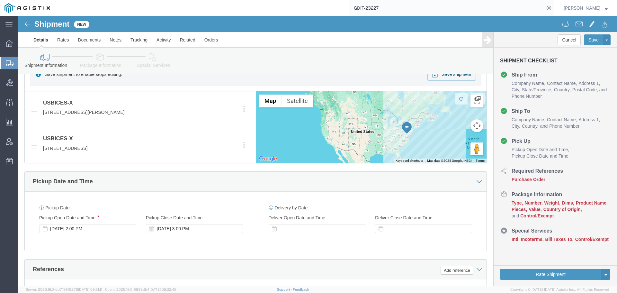
scroll to position [354, 0]
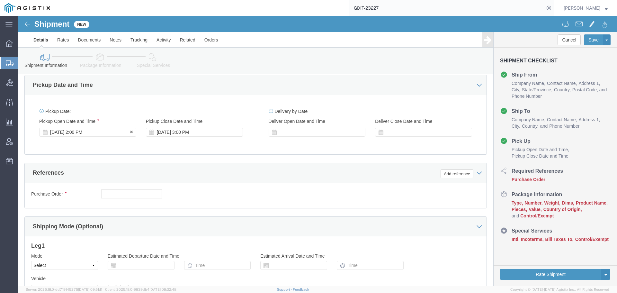
click div "Sep 11 2025 2:00 PM"
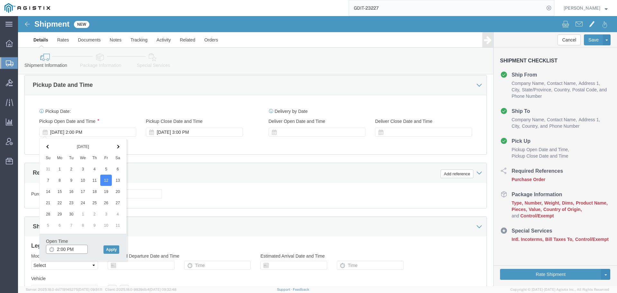
click input "2:00 PM"
type input "9:00 AM"
click button "Apply"
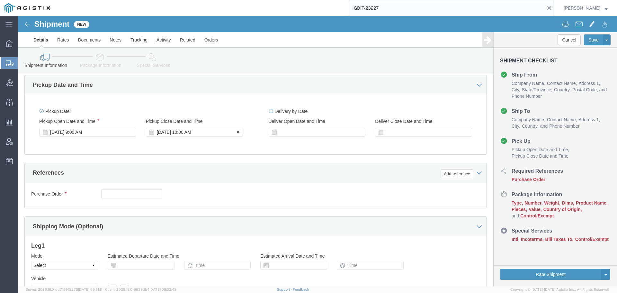
click div "Sep 12 2025 10:00 AM"
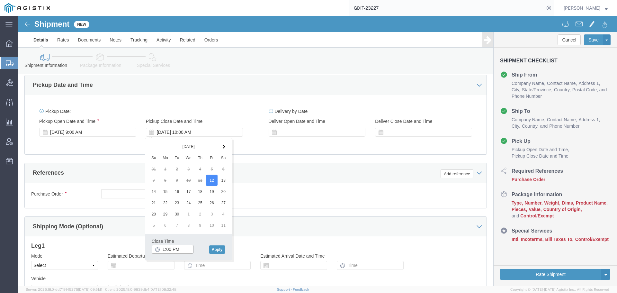
type input "2:00 PM"
click button "Apply"
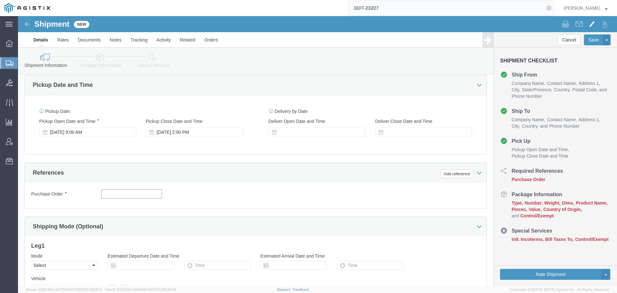
click input "text"
click input "PUR"
type input "PUR333789"
click div "Purchase Order PUR333789 Select Account Type Activity ID Airline Appointment Nu…"
click div "Add reference"
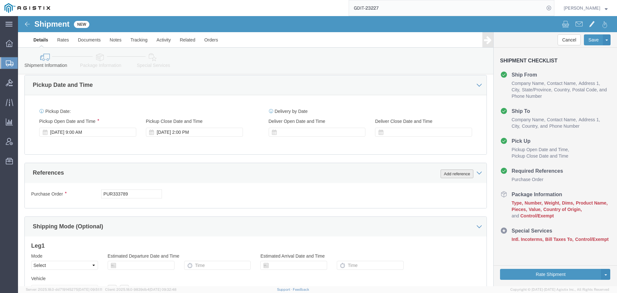
click button "Add reference"
click select "Select Account Type Activity ID Airline Appointment Number ASN Batch Request # …"
select select "SHIPMENTIDNUM"
click select "Select Account Type Activity ID Airline Appointment Number ASN Batch Request # …"
click input "text"
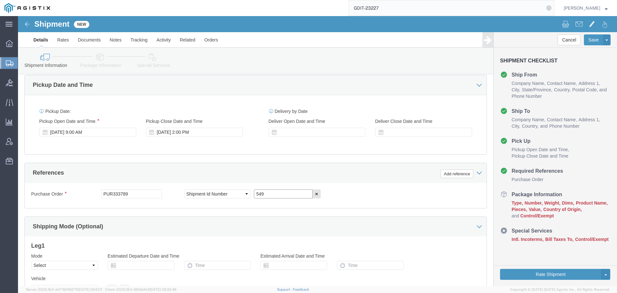
type input "549"
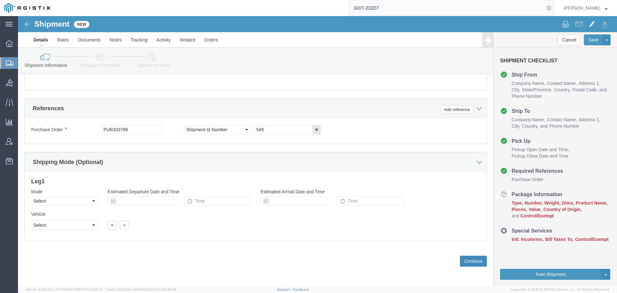
click button "Continue"
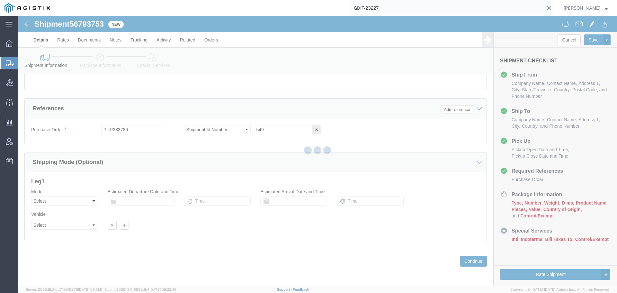
select select "69651"
select select "34240"
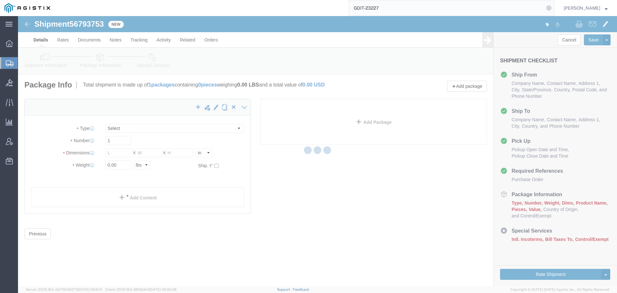
select select "CBOX"
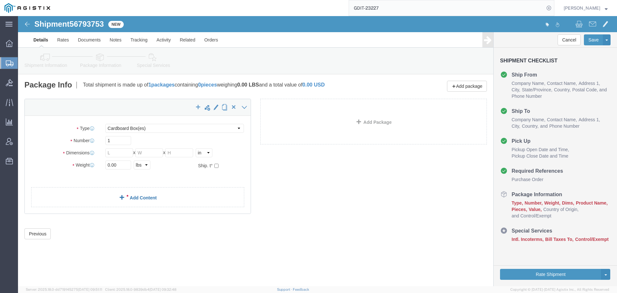
click link "Add Content"
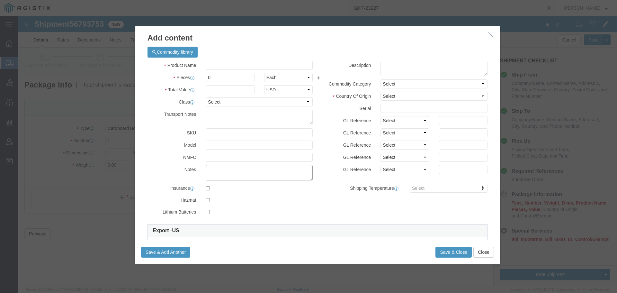
click textarea
type textarea "Asset Tag:"
click input "text"
type input "HP PageWide 477 Printer"
type input "1"
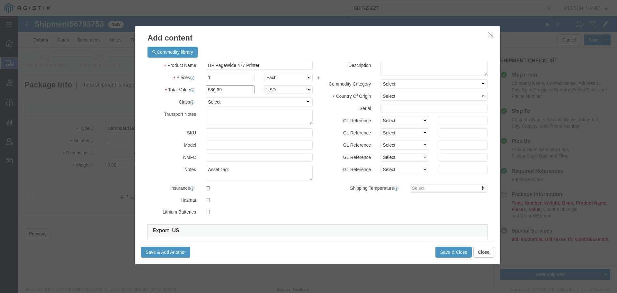
type input "536.39"
select select "USD"
select select "92.5"
click select "Select Afghanistan Åland Islands Albania Algeria American Samoa Andorra Angola …"
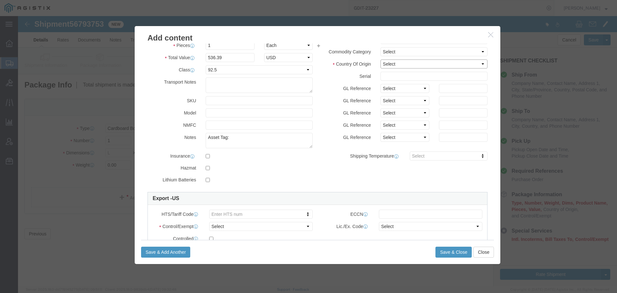
click select "Select Afghanistan Åland Islands Albania Algeria American Samoa Andorra Angola …"
select select "US"
click select "Select Afghanistan Åland Islands Albania Algeria American Samoa Andorra Angola …"
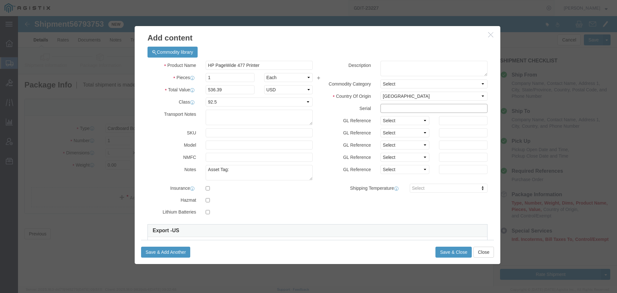
click input "text"
paste input "CN047KX0CG"
type input "CN047KX0CG"
click textarea "Asset Tag:"
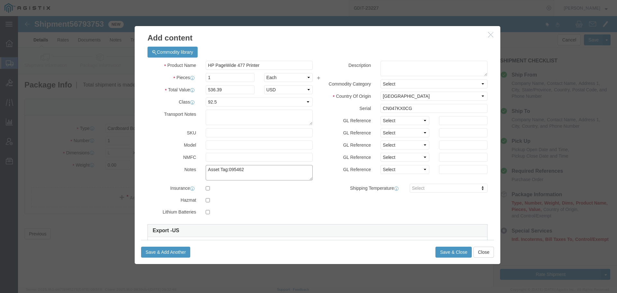
type textarea "Asset Tag:095462"
click input "text"
paste input "D3Q19A"
type input "D3Q19A"
click div "GL Reference Select Account Type Activity ID Airline Appointment Number ASN Bat…"
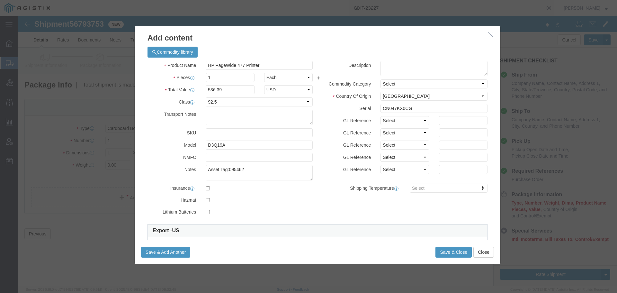
click label "GL Reference"
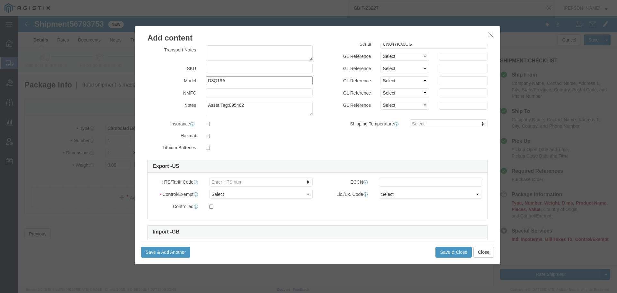
click input "D3Q19A"
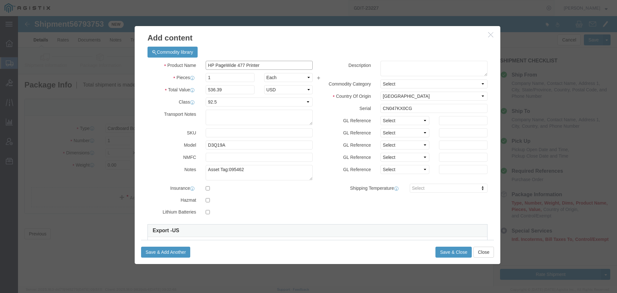
click input "HP PageWide 477 Printer"
drag, startPoint x: 257, startPoint y: 49, endPoint x: 234, endPoint y: 50, distance: 22.9
click input "HP PageWide Pro 477 Printer"
type input "HP PageWide Pro 477 MFP"
click div "Description"
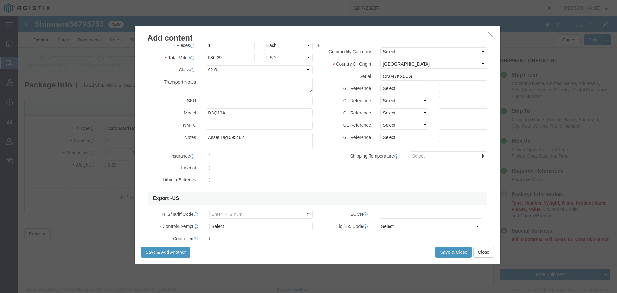
scroll to position [111, 0]
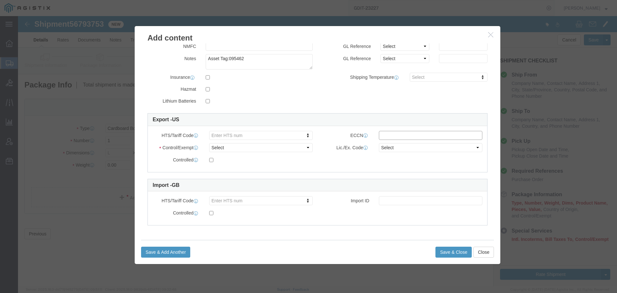
click input "text"
type input "EAR99"
click select "Select ATF BIS DEA EPA FDA FTR ITAR OFAC Other (OPA)"
select select "BIS"
click select "Select ATF BIS DEA EPA FDA FTR ITAR OFAC Other (OPA)"
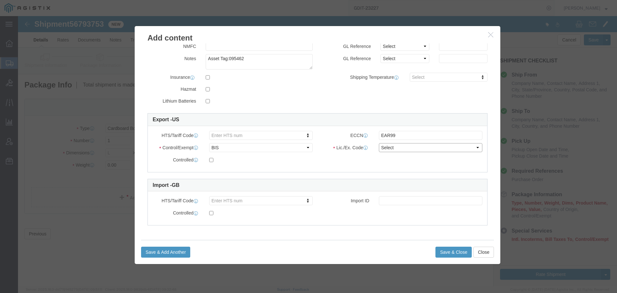
click select "Select AGR-Agricultural APP-Computers APR-Additional Permissive Exports AVS-Air…"
select select "NLR"
click select "Select AGR-Agricultural APP-Computers APR-Additional Permissive Exports AVS-Air…"
type input "8443.31.000"
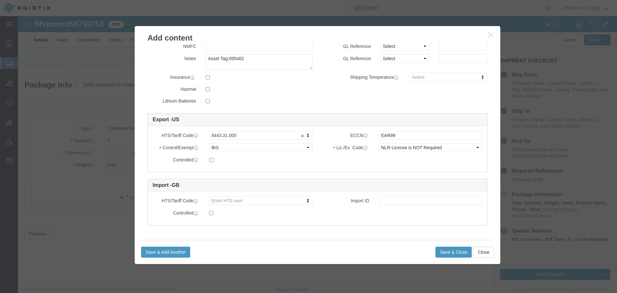
click div "HTS/Tariff Code 8443.31.000 8443.31.000 ECCN EAR99 Control/Exempt Select ATF BI…"
click button "Save & Close"
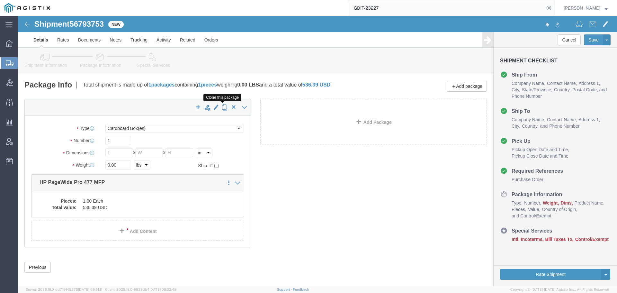
click span "button"
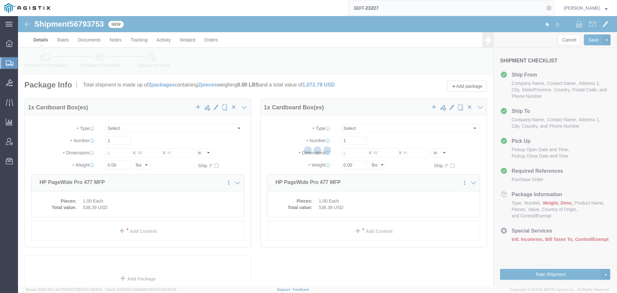
select select "CBOX"
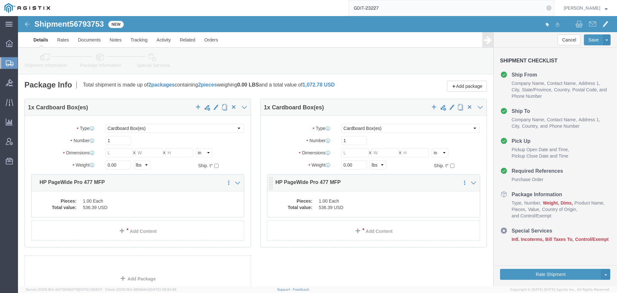
click dd "1.00 Each"
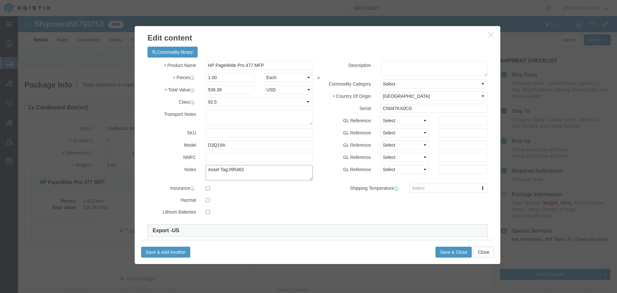
click textarea "Asset Tag:095462"
type textarea "Asset Tag:095463"
click input "CN047KX0CG"
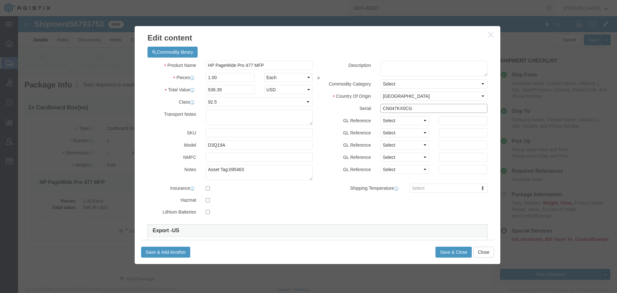
paste input "J"
type input "CN047KX0CJ"
click button "Save & Close"
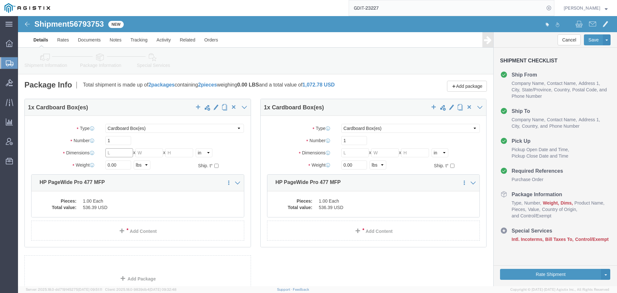
click input "text"
type input "24"
type input "20"
type input "24"
click input "text"
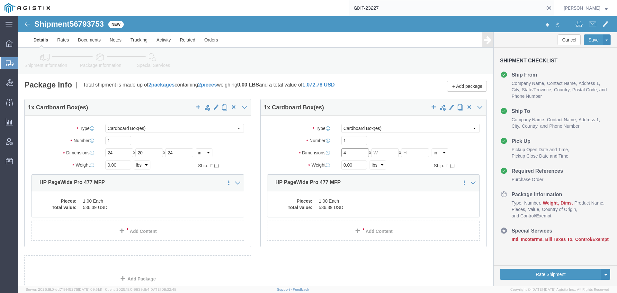
type input "4"
type input "20"
type input "24"
click input "4"
type input "24"
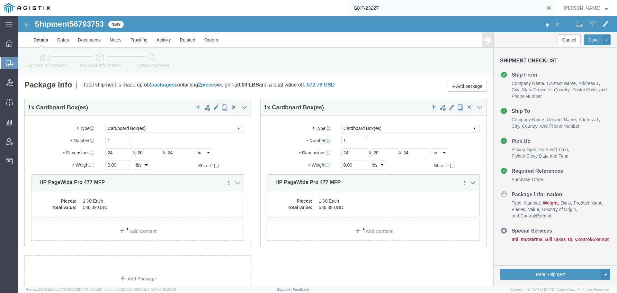
click div "1 x Cardboard Box(es) Package Type Select Bale(s) Basket(s) Bolt(s) Bottle(s) B…"
click input "0.00"
type input "0"
type input "58"
drag, startPoint x: 340, startPoint y: 149, endPoint x: 313, endPoint y: 151, distance: 26.8
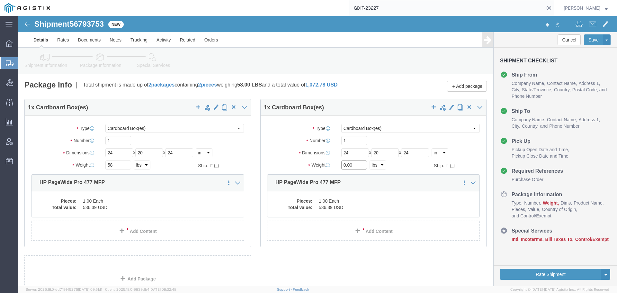
click div "Weight 0.00 Select kgs lbs Ship. t°"
type input "58"
click div "1 x Cardboard Box(es) Package Type Select Bale(s) Basket(s) Bolt(s) Bottle(s) B…"
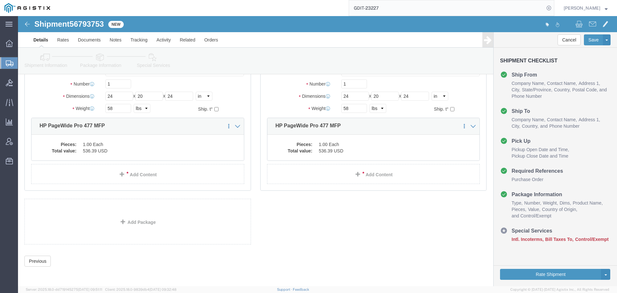
click icon
click button "Continue"
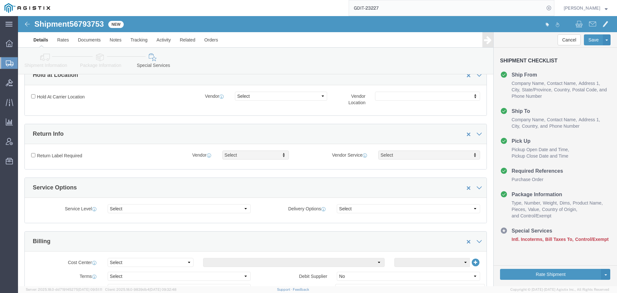
scroll to position [225, 0]
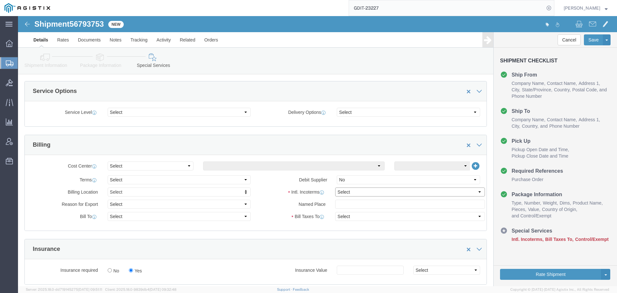
click select "Select Carriage Insurance Paid Carriage Paid To Cost and Freight Cost Insurance…"
select select "DDP"
click select "Select Carriage Insurance Paid Carriage Paid To Cost and Freight Cost Insurance…"
select select "SHIP"
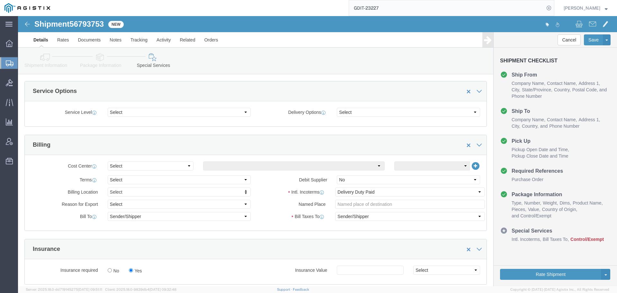
click div "Intl. Incoterms Select Carriage Insurance Paid Carriage Paid To Cost and Freigh…"
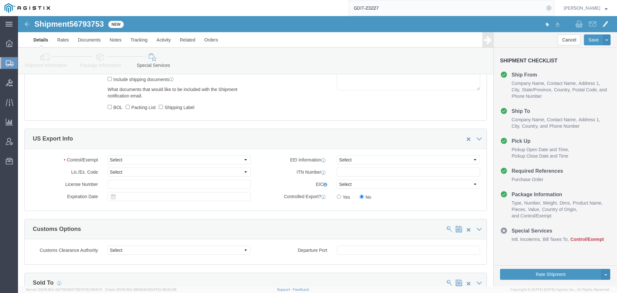
scroll to position [515, 0]
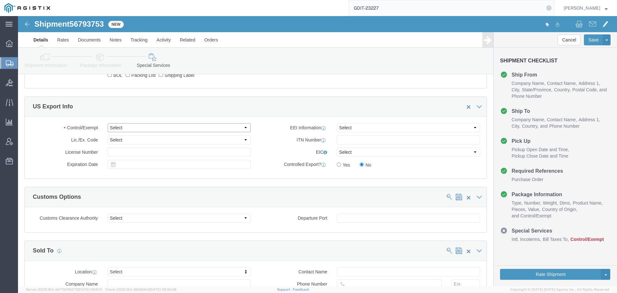
click select "Select ATF BIS DEA EPA FDA FTR ITAR OFAC Other (OPA)"
select select "BIS"
click select "Select ATF BIS DEA EPA FDA FTR ITAR OFAC Other (OPA)"
click select "Select AES-Direct EEI Carrier File EEI EEI Exempt"
select select "EXEM"
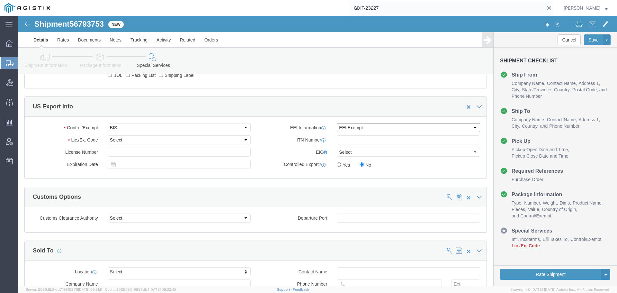
click select "Select AES-Direct EEI Carrier File EEI EEI Exempt"
click input "text"
type input "X20250912003039"
click select "Select AGR-Agricultural APP-Computers APR-Additional Permissive Exports AVS-Air…"
select select "NLR"
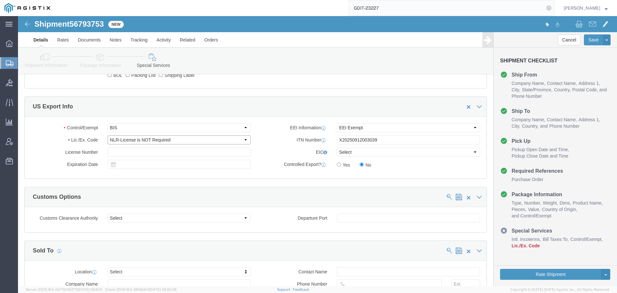
click select "Select AGR-Agricultural APP-Computers APR-Additional Permissive Exports AVS-Air…"
click label "ITN Number"
click select "Select ATF BIS DEA EPA FDA FTR ITAR OFAC Other (OPA)"
click label "EEI Information"
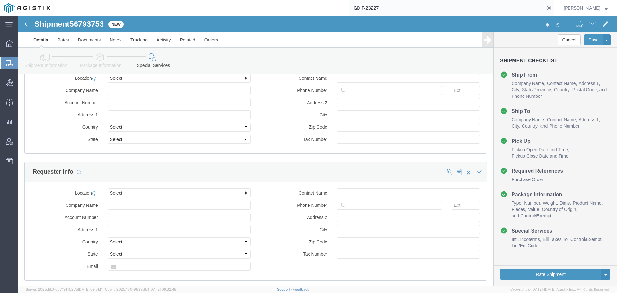
scroll to position [900, 0]
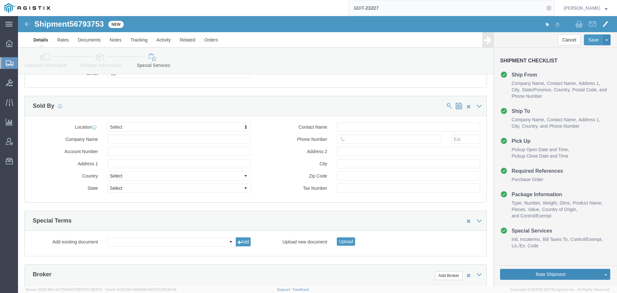
click button "Rate Shipment"
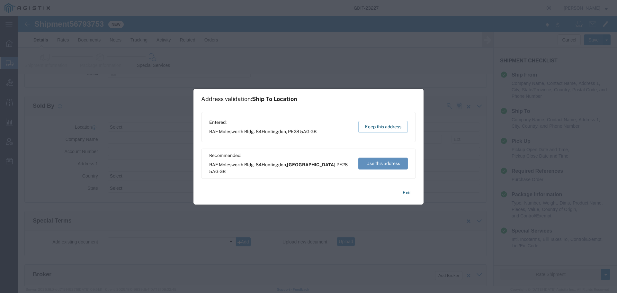
click at [391, 163] on button "Use this address" at bounding box center [384, 164] width 50 height 12
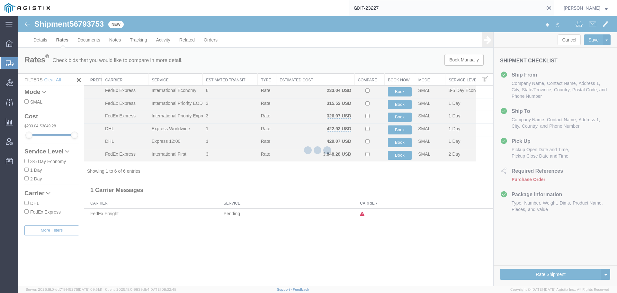
scroll to position [0, 0]
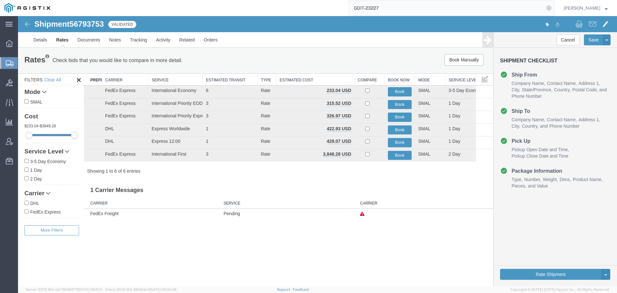
click at [12, 64] on icon at bounding box center [10, 63] width 8 height 6
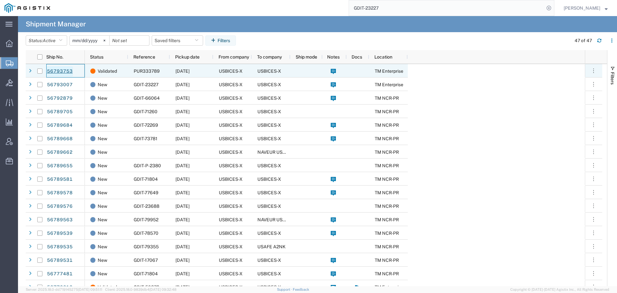
click at [64, 69] on link "56793753" at bounding box center [60, 71] width 26 height 10
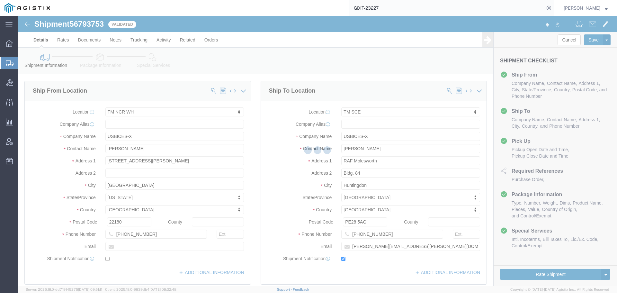
select select "69651"
select select "34240"
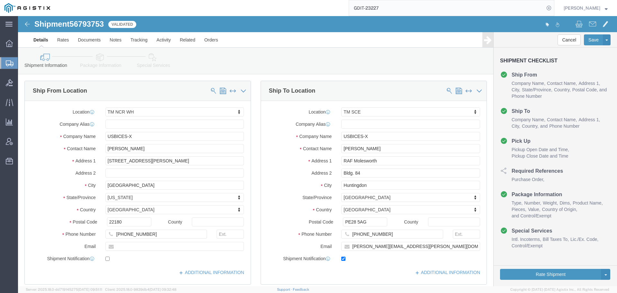
click icon
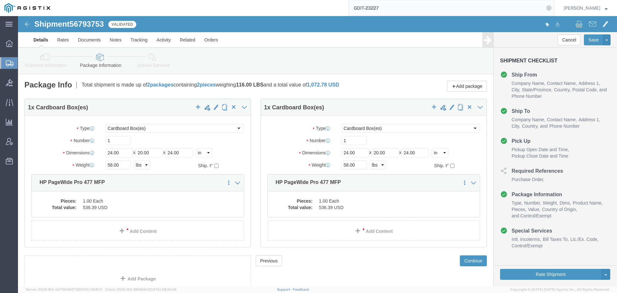
click div "Pieces: 1.00 Each Total value: 536.39 USD"
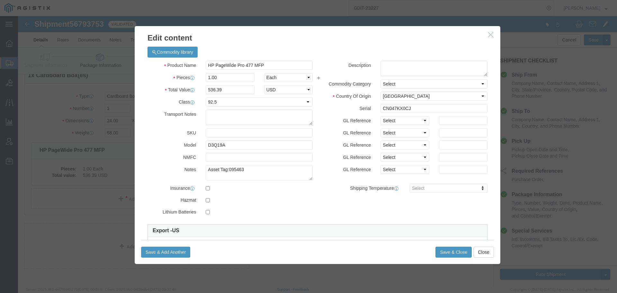
scroll to position [111, 0]
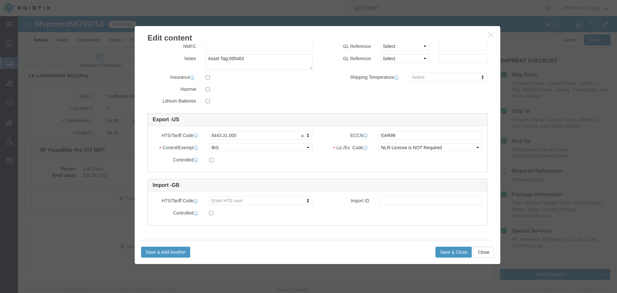
drag, startPoint x: 224, startPoint y: 113, endPoint x: 223, endPoint y: 117, distance: 4.9
click div "HTS/Tariff Code 8443.31.000 8443.31.000 ECCN EAR99 Control/Exempt Select ATF BI…"
type input "4"
type input "8443.31.0000"
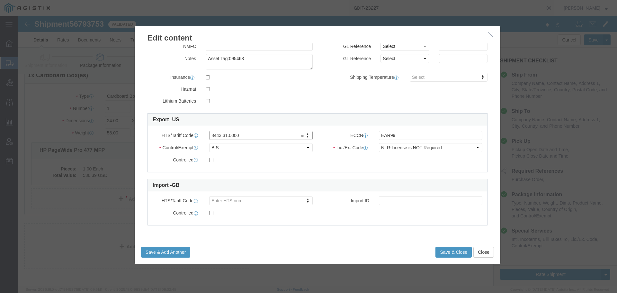
click label "ECCN"
click button "Save & Close"
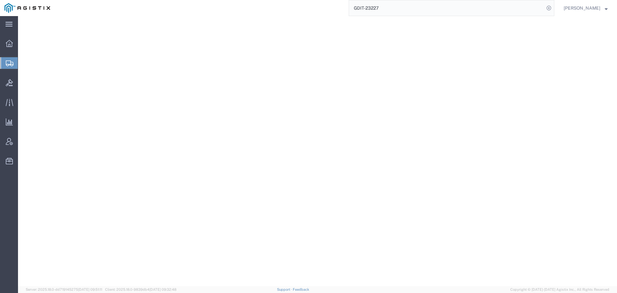
select select "CBOX"
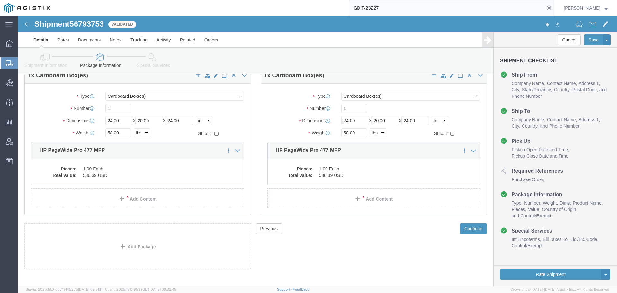
scroll to position [32, 0]
drag, startPoint x: 446, startPoint y: 211, endPoint x: 441, endPoint y: 203, distance: 9.7
click button "Continue"
